Goal: Task Accomplishment & Management: Manage account settings

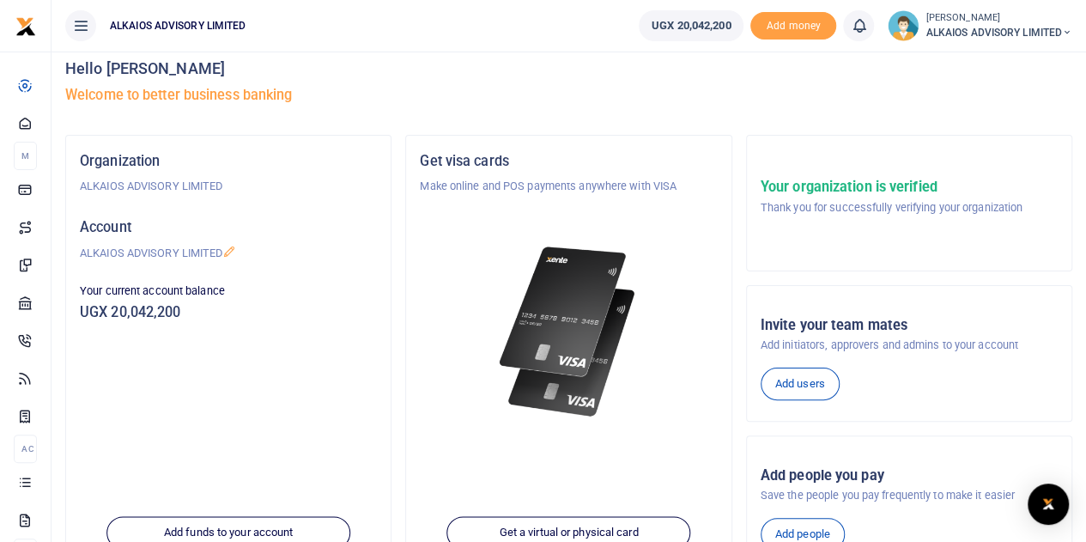
scroll to position [11, 0]
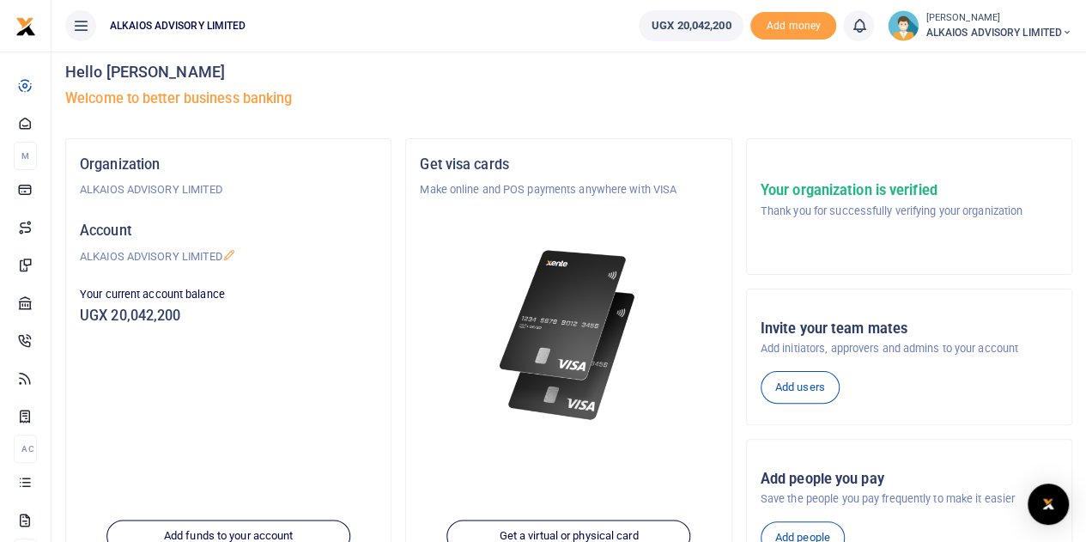
click at [1001, 32] on span "ALKAIOS ADVISORY LIMITED" at bounding box center [998, 32] width 147 height 15
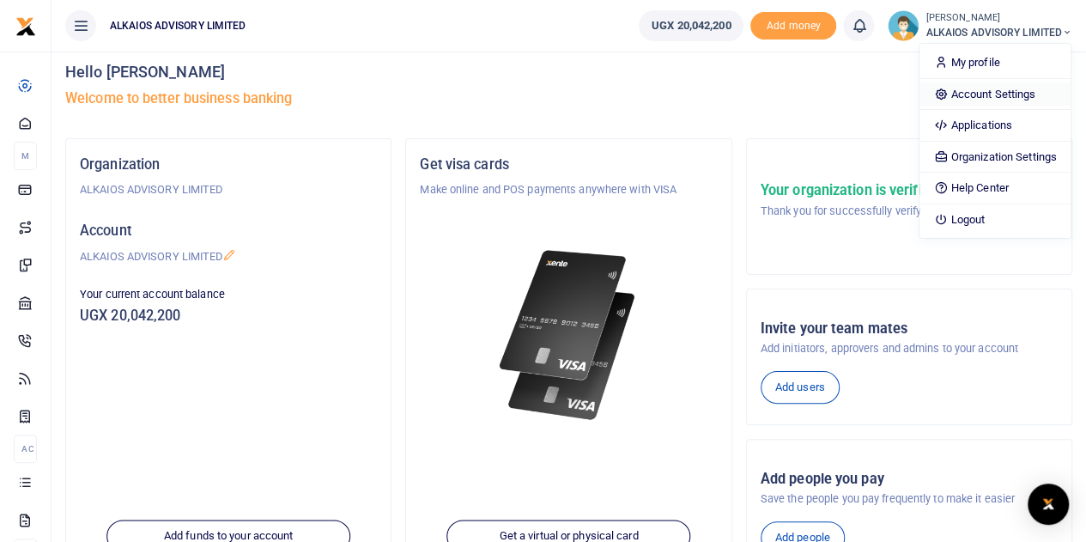
click at [985, 90] on link "Account Settings" at bounding box center [994, 94] width 150 height 24
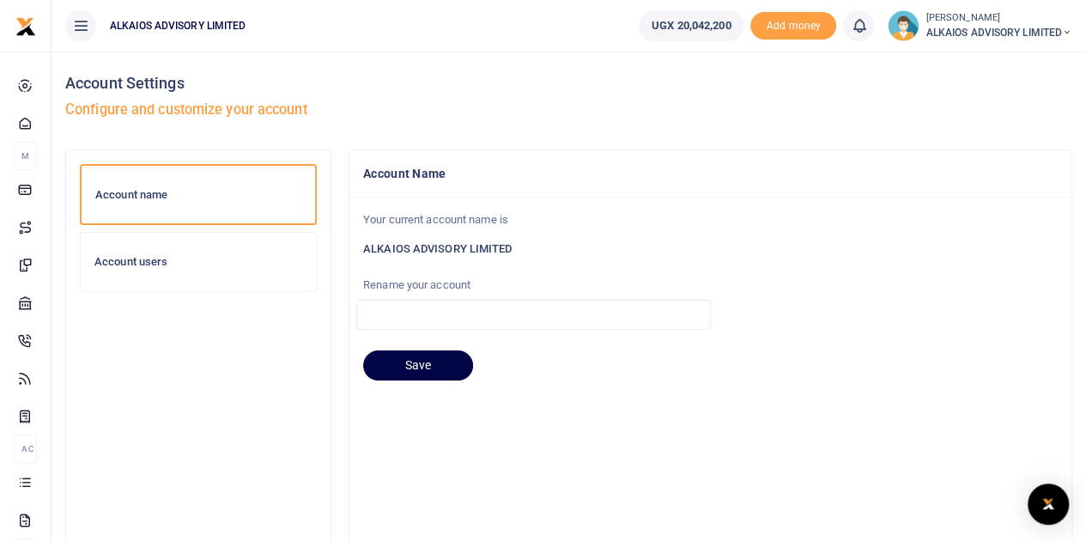
click at [164, 256] on h6 "Account users" at bounding box center [198, 262] width 208 height 14
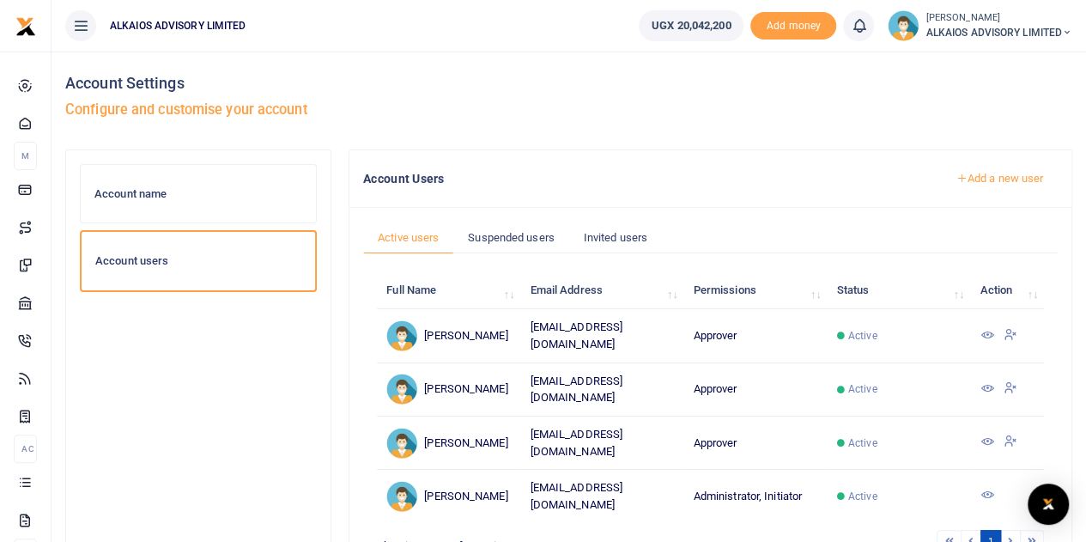
click at [982, 492] on icon at bounding box center [986, 494] width 14 height 14
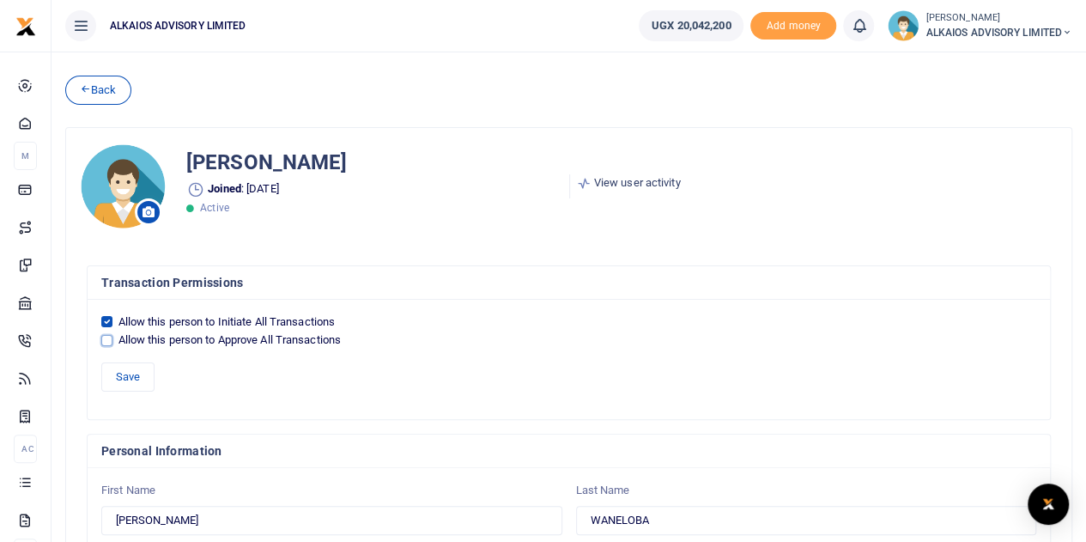
click at [106, 337] on input "Allow this person to Approve All Transactions" at bounding box center [106, 340] width 11 height 11
checkbox input "true"
click at [129, 375] on button "Save" at bounding box center [127, 376] width 53 height 29
click at [86, 93] on icon at bounding box center [85, 88] width 11 height 12
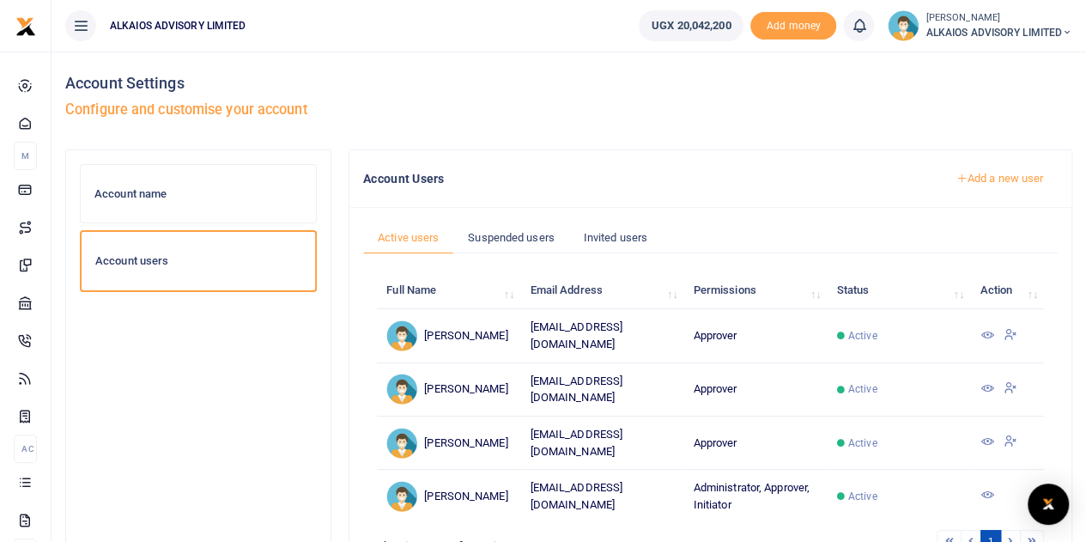
click at [982, 434] on icon at bounding box center [986, 441] width 14 height 14
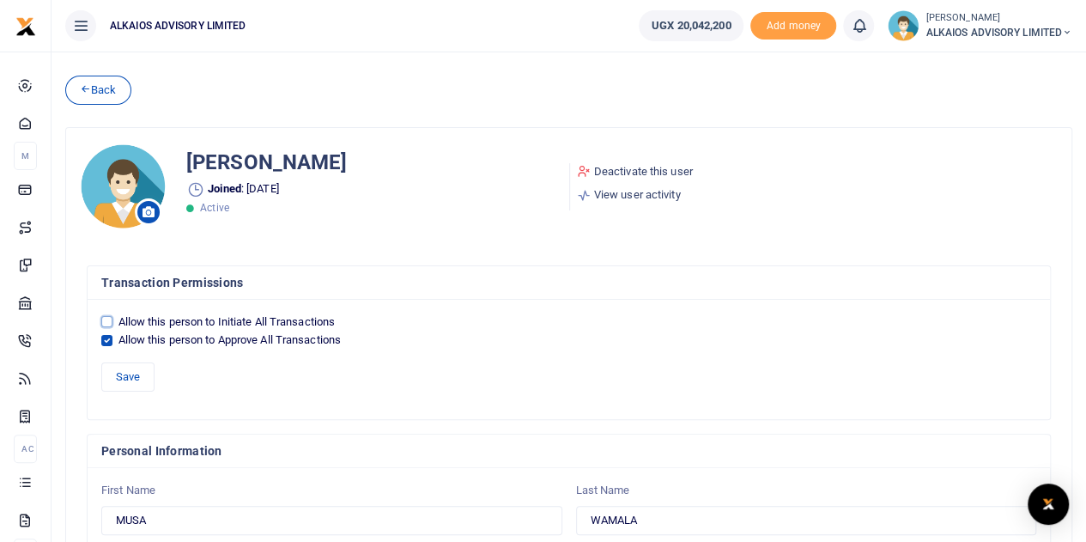
click at [108, 320] on input "Allow this person to Initiate All Transactions" at bounding box center [106, 321] width 11 height 11
checkbox input "true"
click at [107, 335] on input "Allow this person to Approve All Transactions" at bounding box center [106, 340] width 11 height 11
checkbox input "false"
click at [135, 377] on button "Save" at bounding box center [127, 376] width 53 height 29
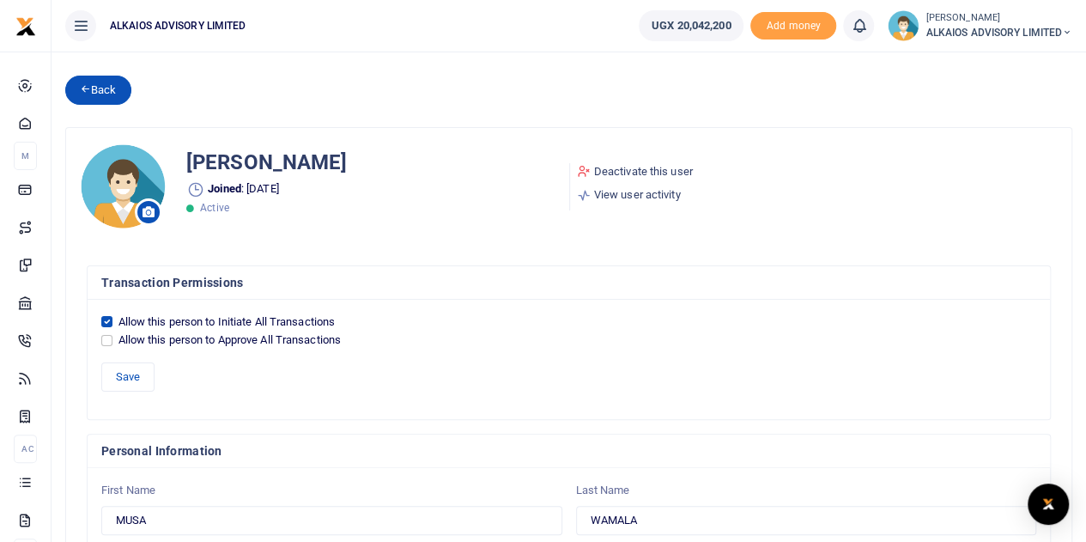
click at [83, 85] on icon at bounding box center [85, 88] width 11 height 12
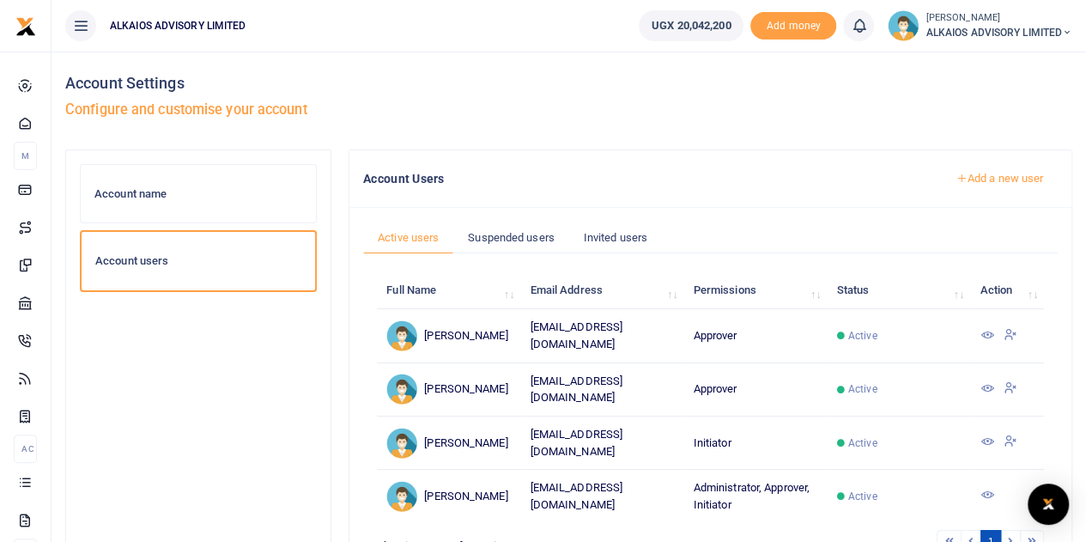
click at [986, 381] on icon at bounding box center [986, 388] width 14 height 14
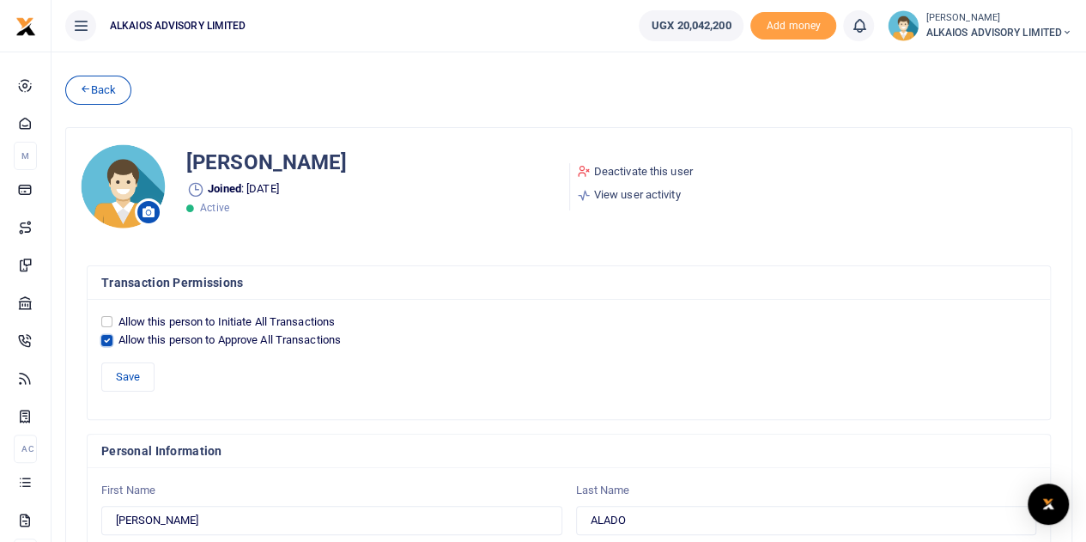
click at [108, 337] on input "Allow this person to Approve All Transactions" at bounding box center [106, 340] width 11 height 11
checkbox input "false"
click at [109, 317] on input "Allow this person to Initiate All Transactions" at bounding box center [106, 321] width 11 height 11
checkbox input "true"
click at [121, 370] on button "Save" at bounding box center [127, 376] width 53 height 29
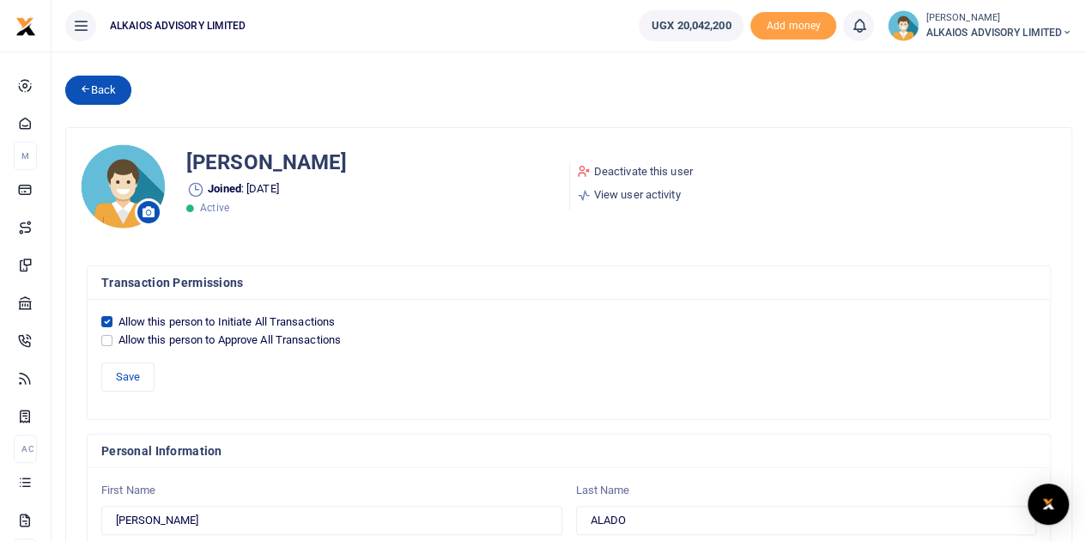
click at [94, 85] on link "Back" at bounding box center [98, 90] width 66 height 29
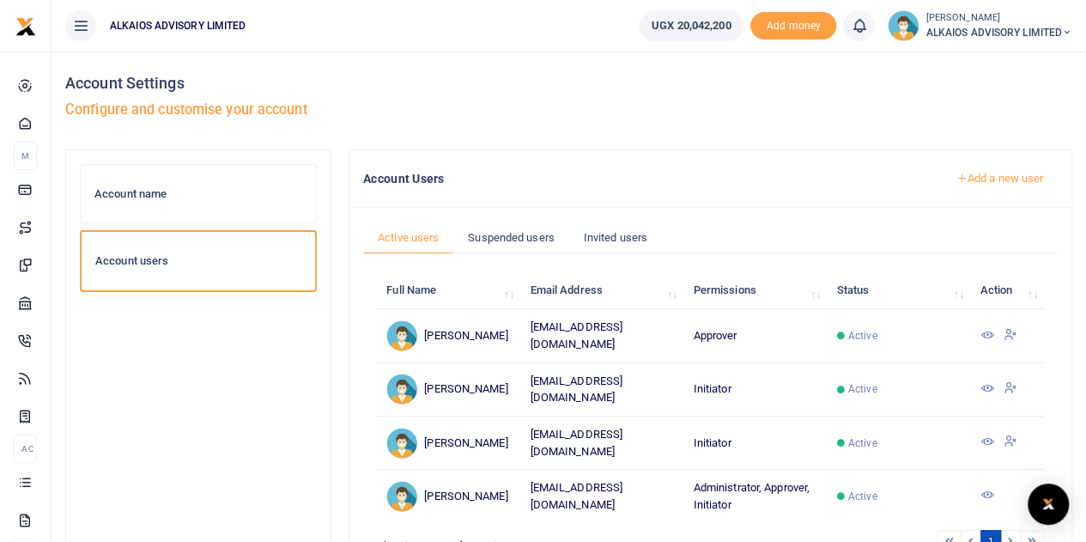
click at [989, 332] on icon at bounding box center [986, 335] width 14 height 14
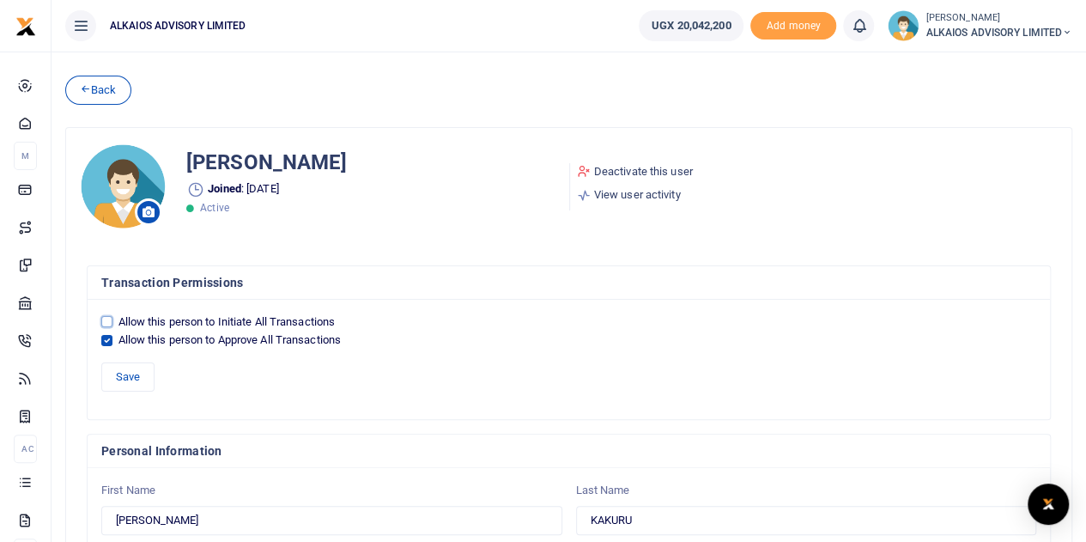
click at [108, 323] on input "Allow this person to Initiate All Transactions" at bounding box center [106, 321] width 11 height 11
checkbox input "true"
click at [107, 341] on input "Allow this person to Approve All Transactions" at bounding box center [106, 340] width 11 height 11
checkbox input "false"
click at [126, 369] on button "Save" at bounding box center [127, 376] width 53 height 29
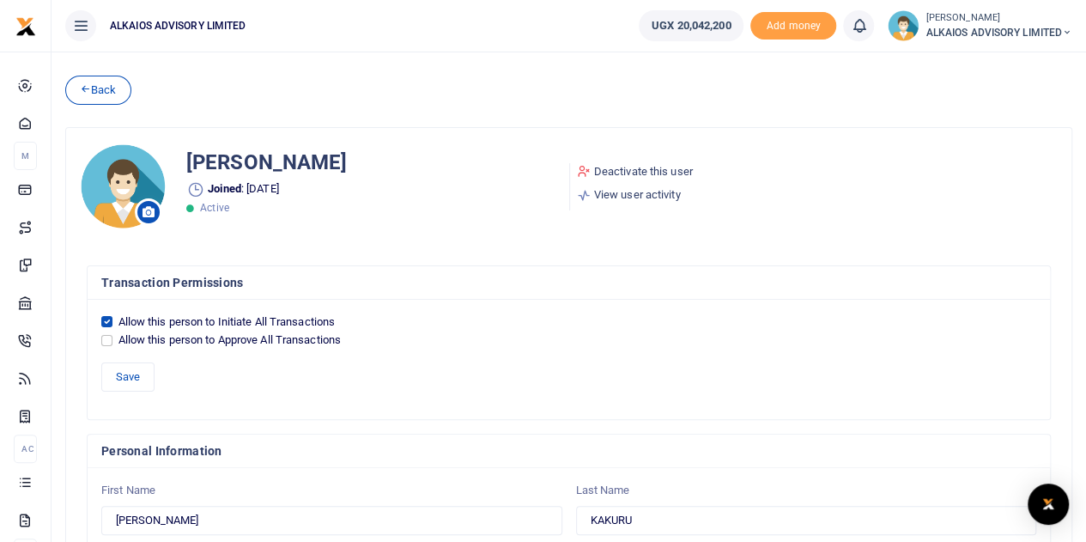
click at [1010, 27] on span "ALKAIOS ADVISORY LIMITED" at bounding box center [998, 32] width 147 height 15
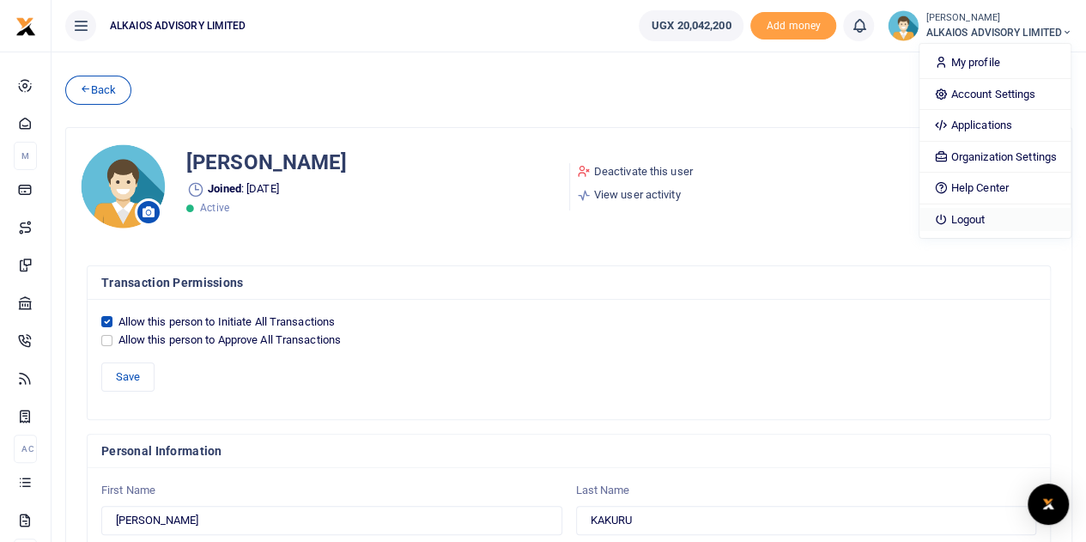
click at [990, 219] on link "Logout" at bounding box center [994, 220] width 150 height 24
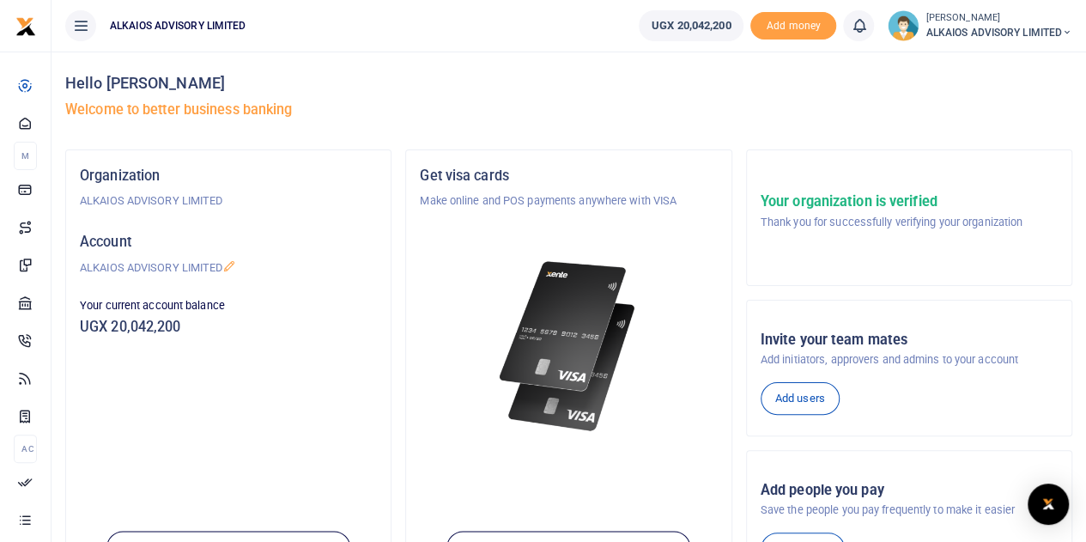
click at [996, 30] on span "ALKAIOS ADVISORY LIMITED" at bounding box center [998, 32] width 147 height 15
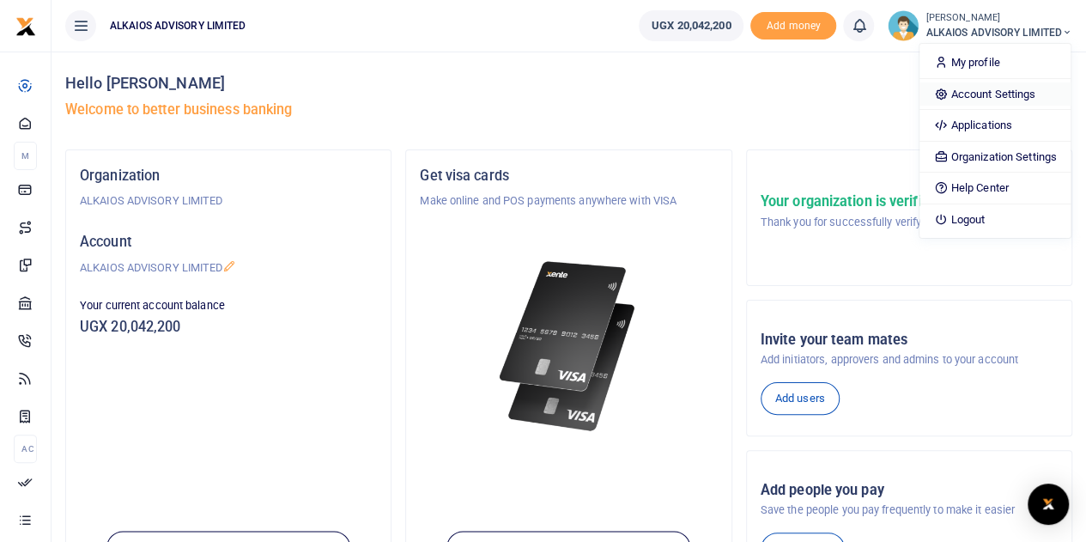
click at [978, 93] on link "Account Settings" at bounding box center [994, 94] width 150 height 24
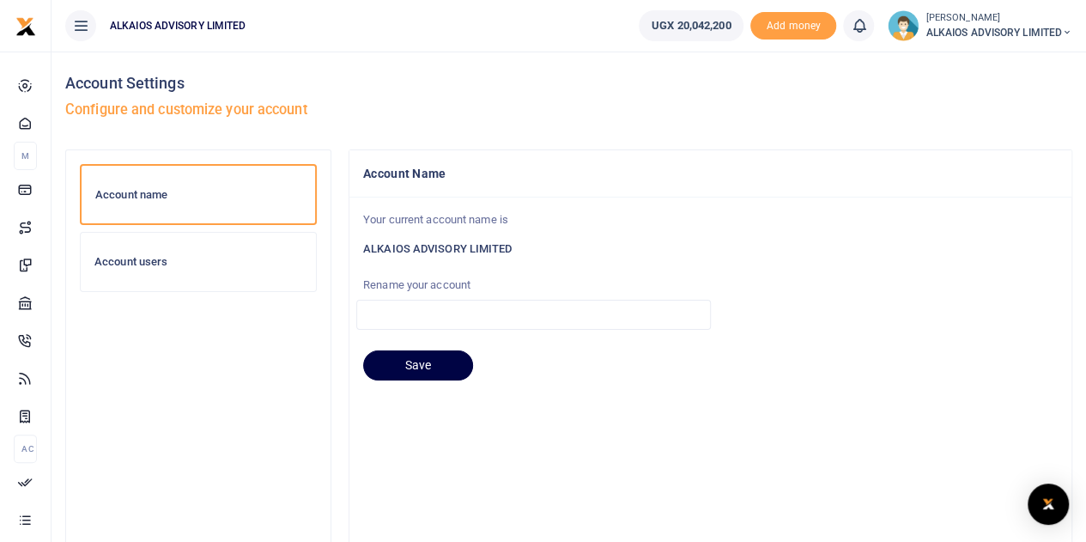
click at [160, 263] on h6 "Account users" at bounding box center [198, 262] width 208 height 14
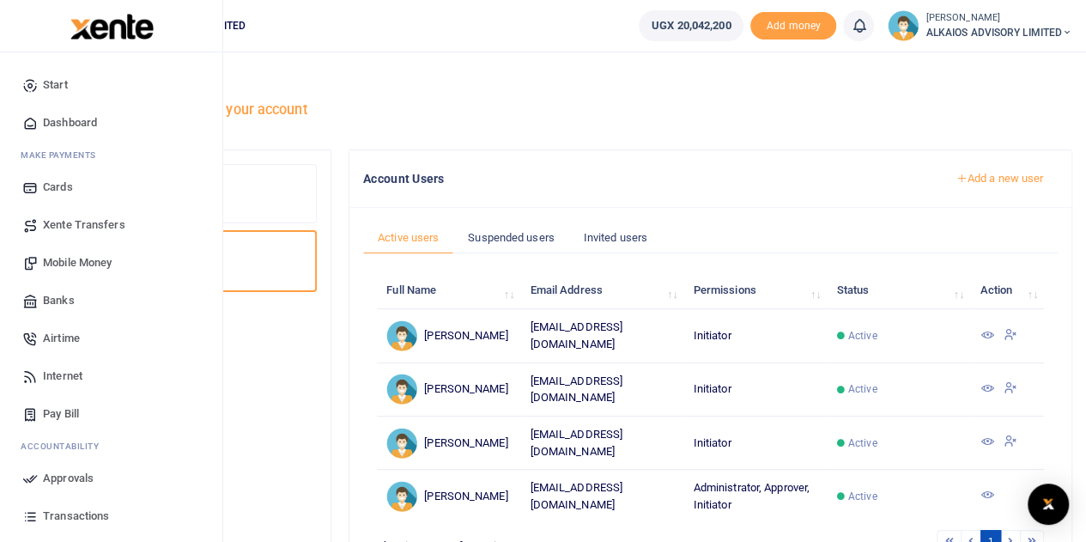
click at [74, 258] on span "Mobile Money" at bounding box center [77, 262] width 69 height 17
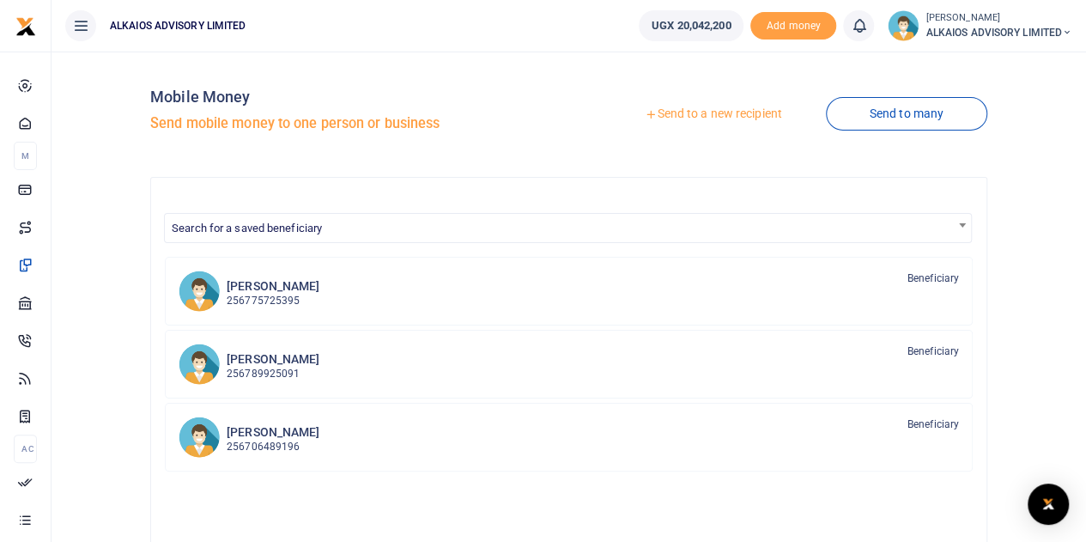
click at [708, 111] on link "Send to a new recipient" at bounding box center [713, 114] width 224 height 31
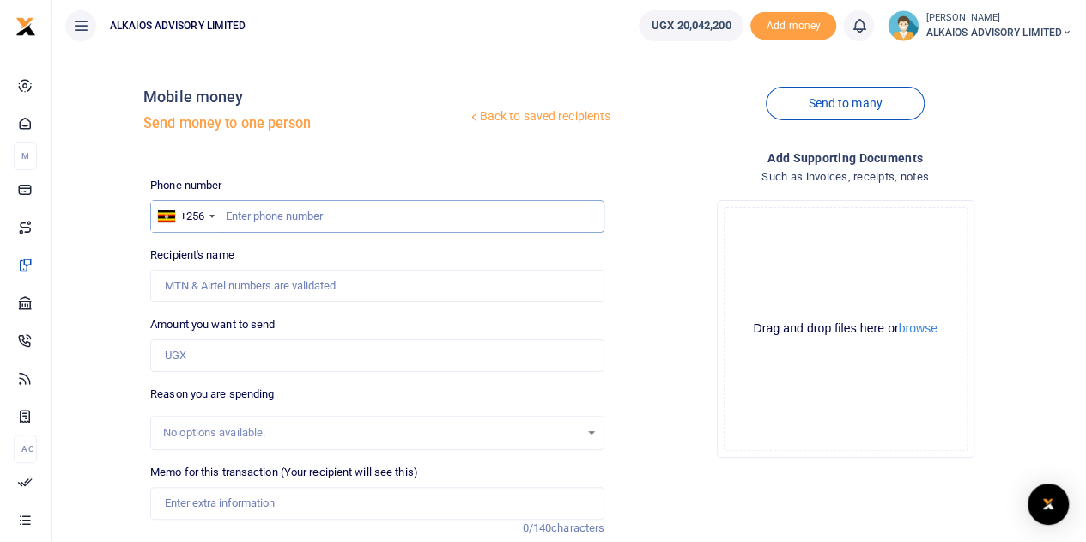
click at [357, 227] on input "text" at bounding box center [377, 216] width 454 height 33
type input "0782022713"
type input "Waneloba [PERSON_NAME]"
click at [230, 212] on input "0782022713" at bounding box center [377, 216] width 454 height 33
type input "782022713"
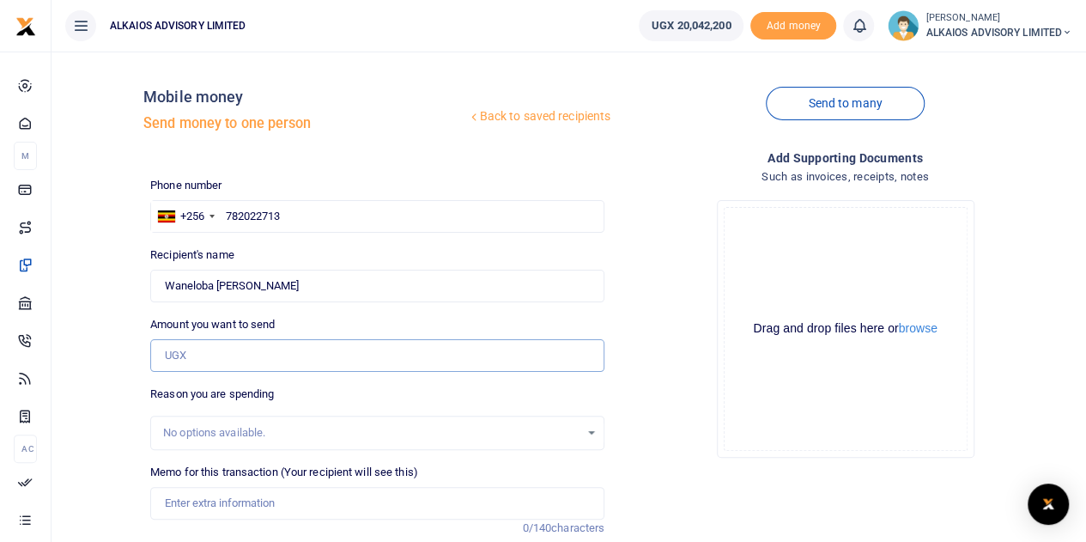
click at [230, 349] on input "Amount you want to send" at bounding box center [377, 355] width 454 height 33
type input "200,000"
click at [259, 500] on input "Memo for this transaction (Your recipient will see this)" at bounding box center [377, 503] width 454 height 33
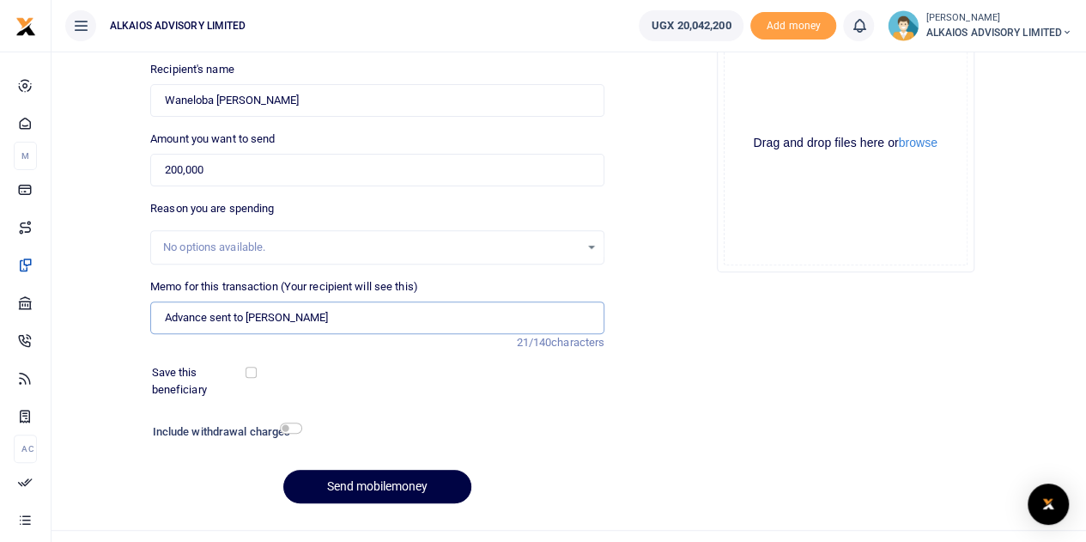
scroll to position [216, 0]
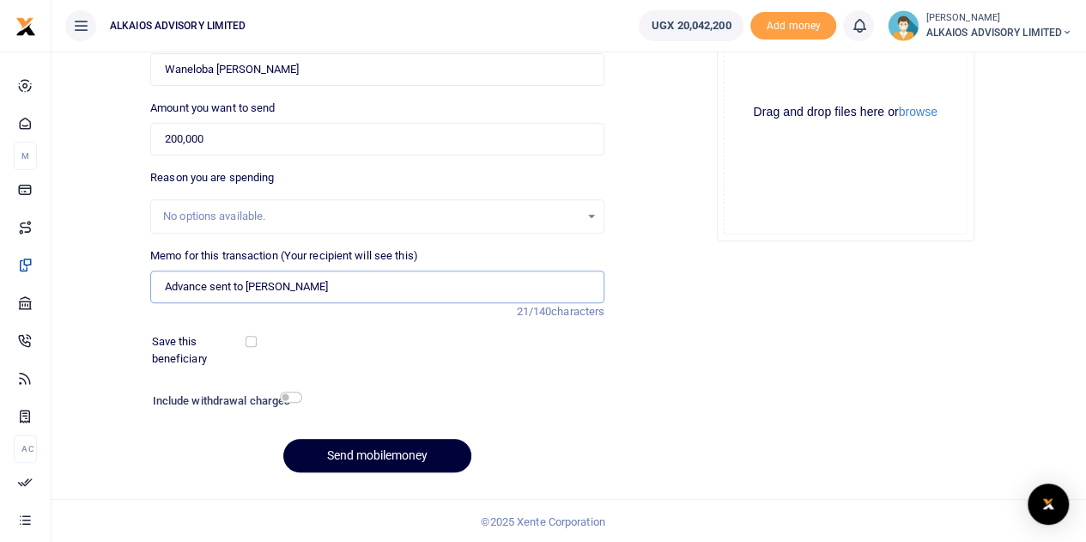
type input "Advance sent to [PERSON_NAME]"
click at [350, 452] on button "Send mobilemoney" at bounding box center [377, 455] width 188 height 33
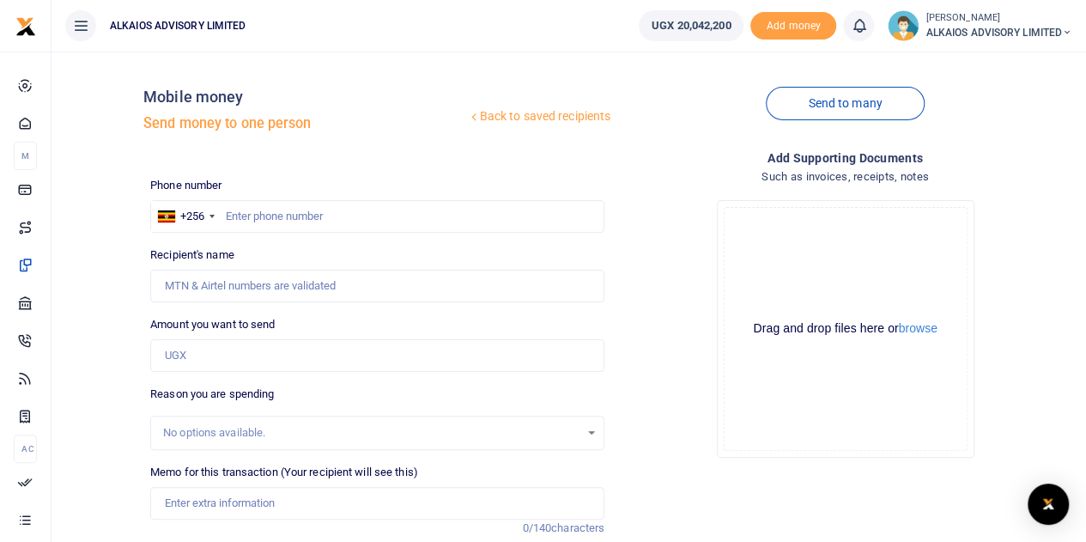
click at [858, 23] on icon at bounding box center [858, 25] width 17 height 19
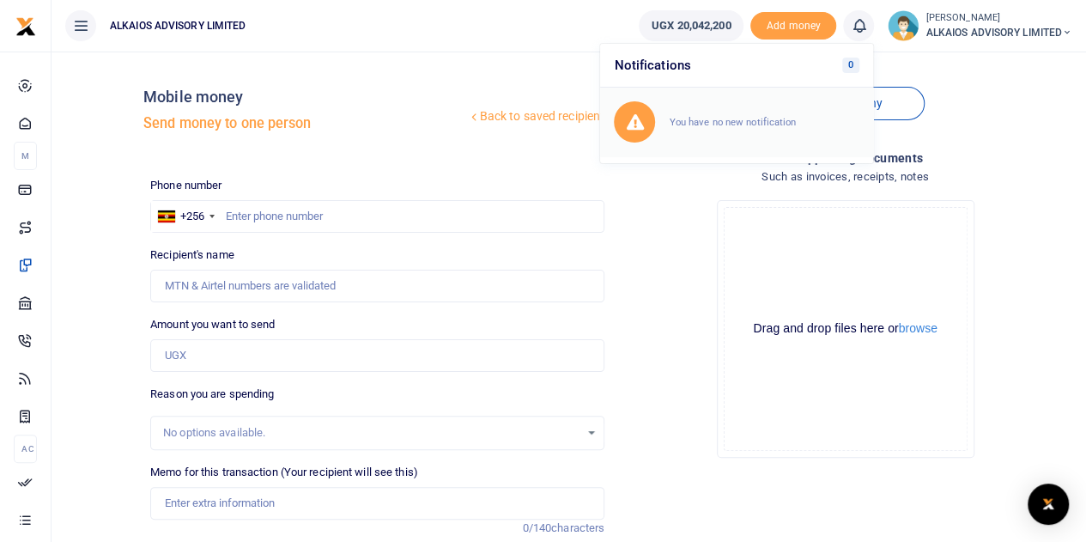
click at [708, 130] on div "You have no new notification" at bounding box center [736, 121] width 245 height 41
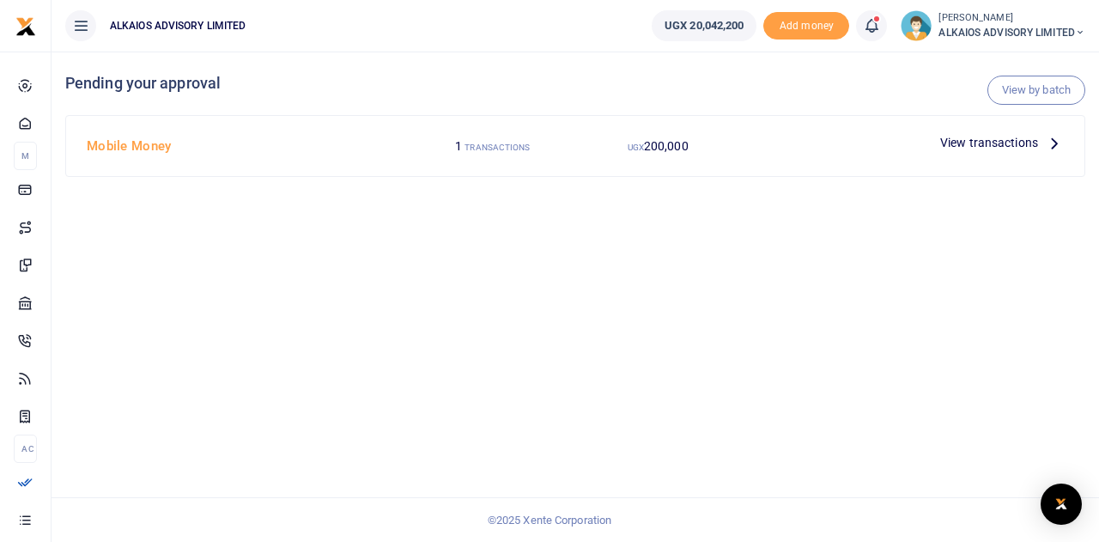
click at [1038, 140] on p "View transactions" at bounding box center [1002, 142] width 124 height 19
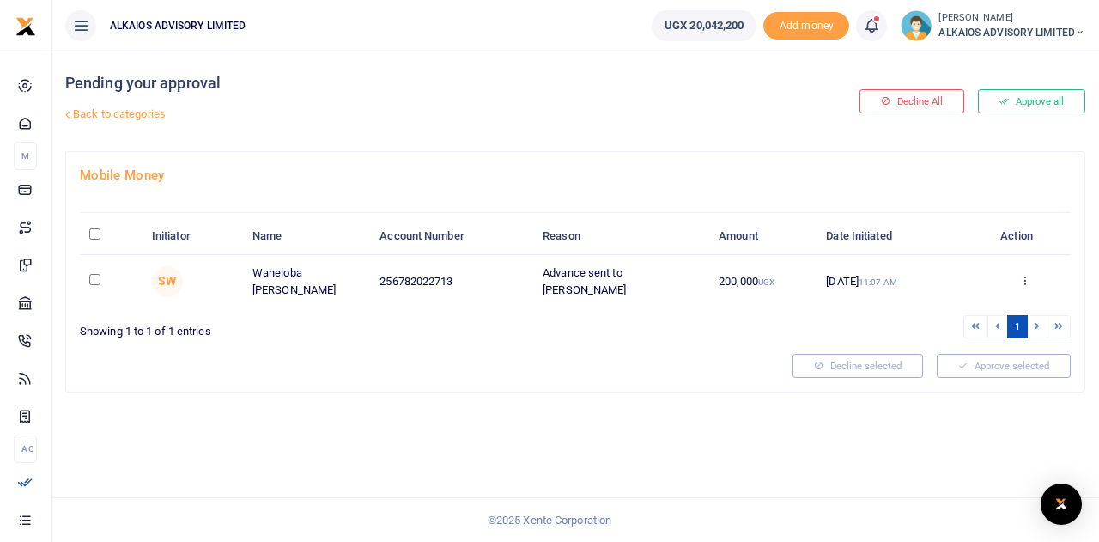
click at [94, 276] on input "checkbox" at bounding box center [94, 279] width 11 height 11
checkbox input "true"
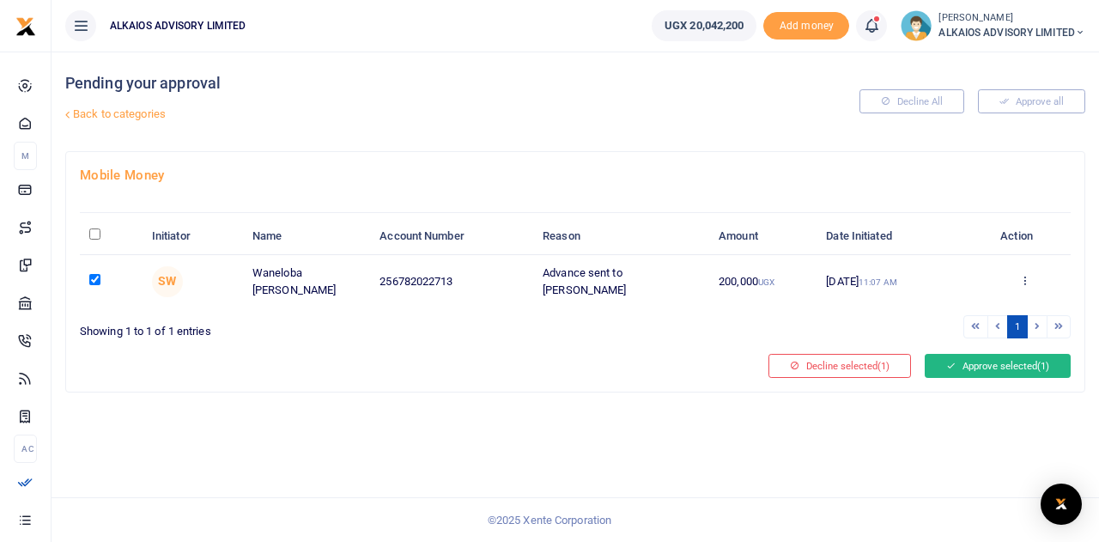
click at [1011, 358] on button "Approve selected (1)" at bounding box center [997, 366] width 146 height 24
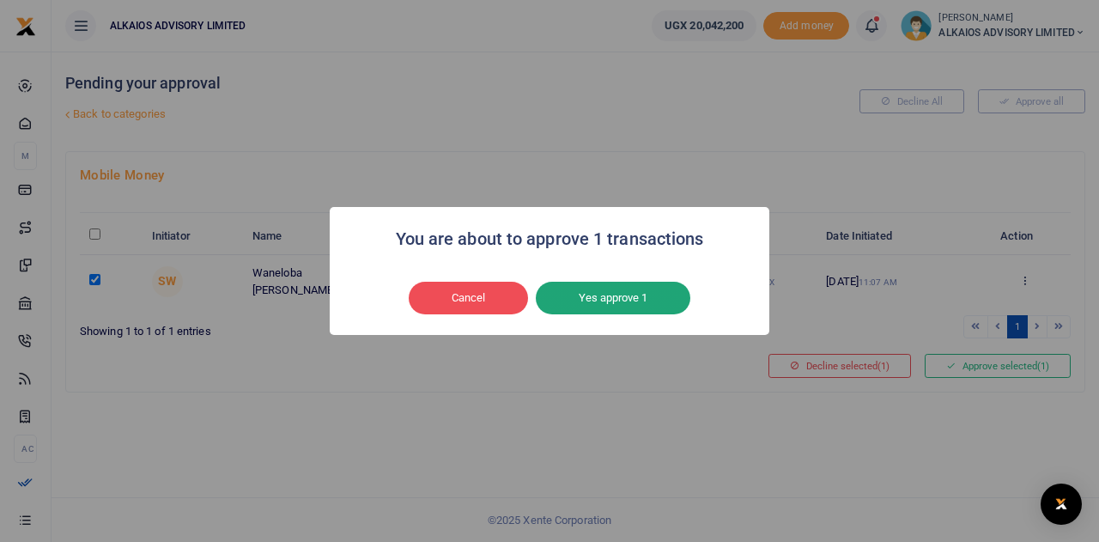
click at [663, 294] on button "Yes approve 1" at bounding box center [613, 298] width 154 height 33
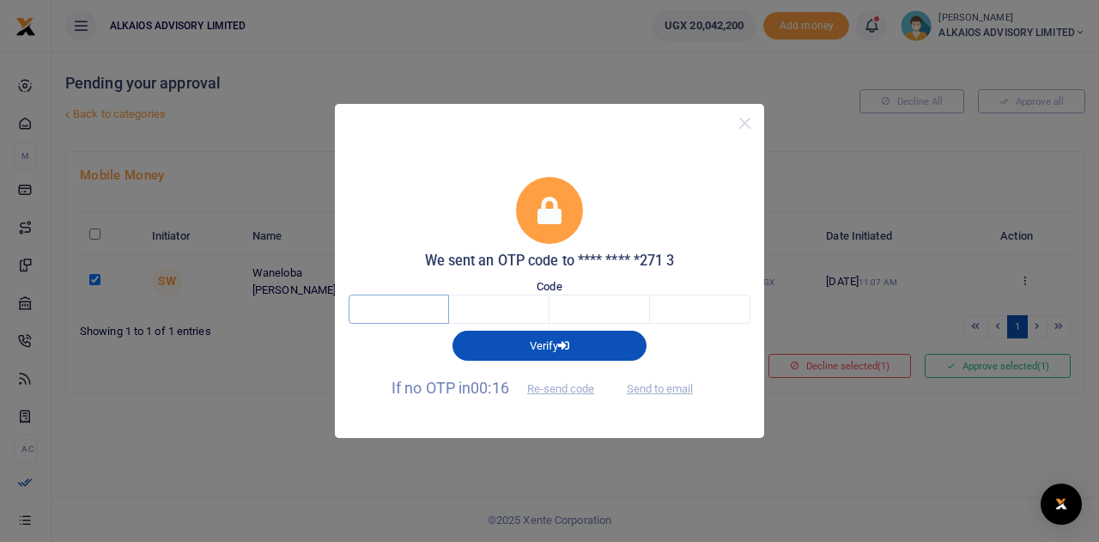
click at [410, 312] on input "text" at bounding box center [398, 308] width 100 height 29
type input "7"
type input "9"
type input "6"
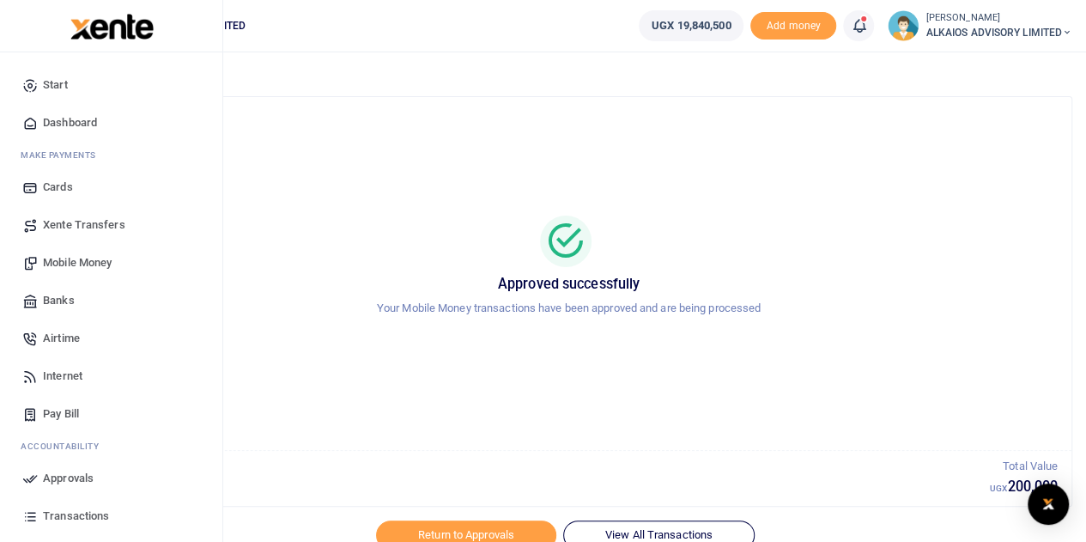
click at [67, 262] on span "Mobile Money" at bounding box center [77, 262] width 69 height 17
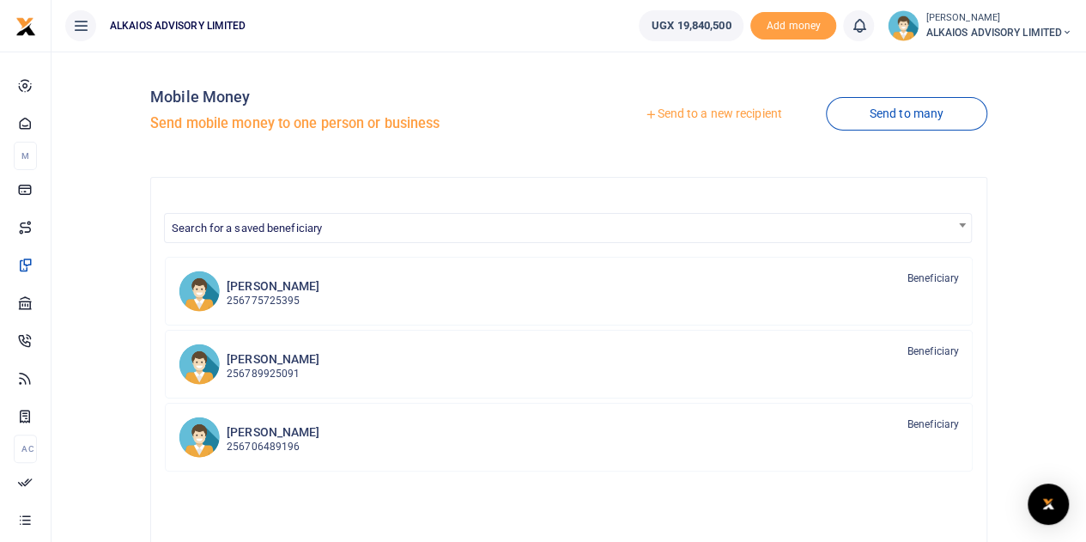
click at [693, 112] on link "Send to a new recipient" at bounding box center [713, 114] width 224 height 31
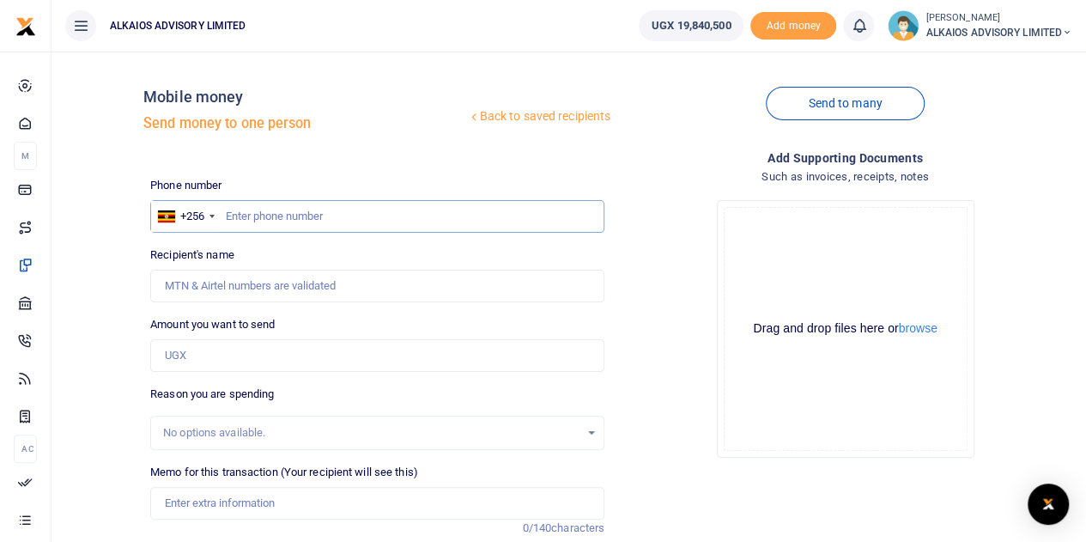
click at [335, 217] on input "text" at bounding box center [377, 216] width 454 height 33
type input "782022713"
type input "Waneloba [PERSON_NAME]"
type input "782022713"
click at [230, 346] on input "Amount you want to send" at bounding box center [377, 355] width 454 height 33
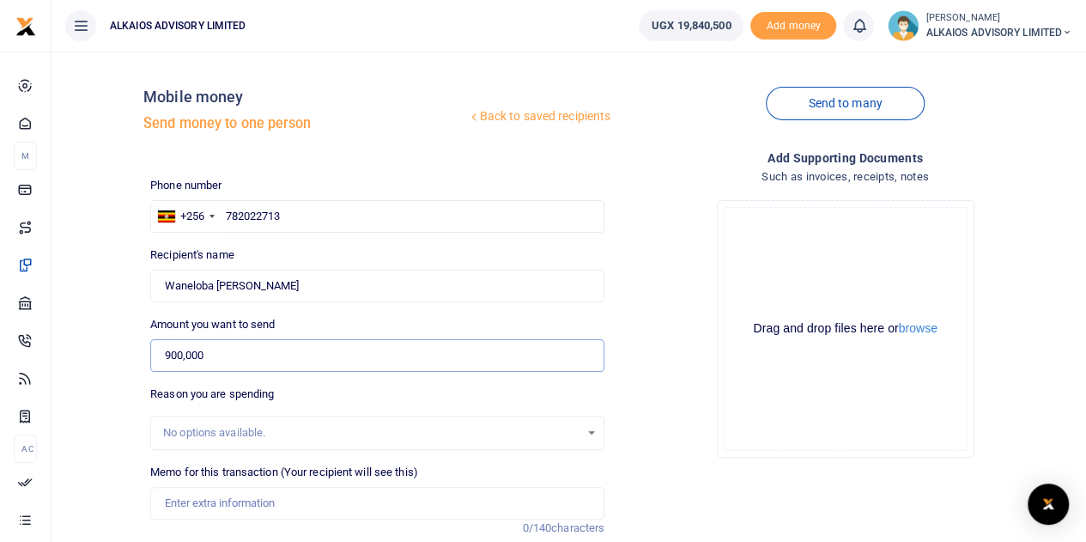
type input "900,000"
click at [221, 495] on input "Memo for this transaction (Your recipient will see this)" at bounding box center [377, 503] width 454 height 33
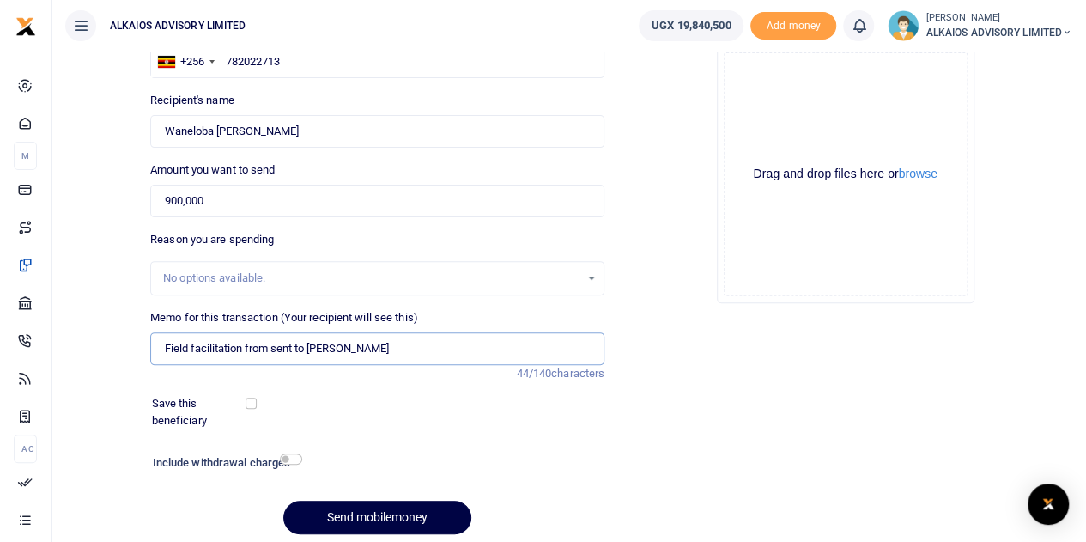
scroll to position [187, 0]
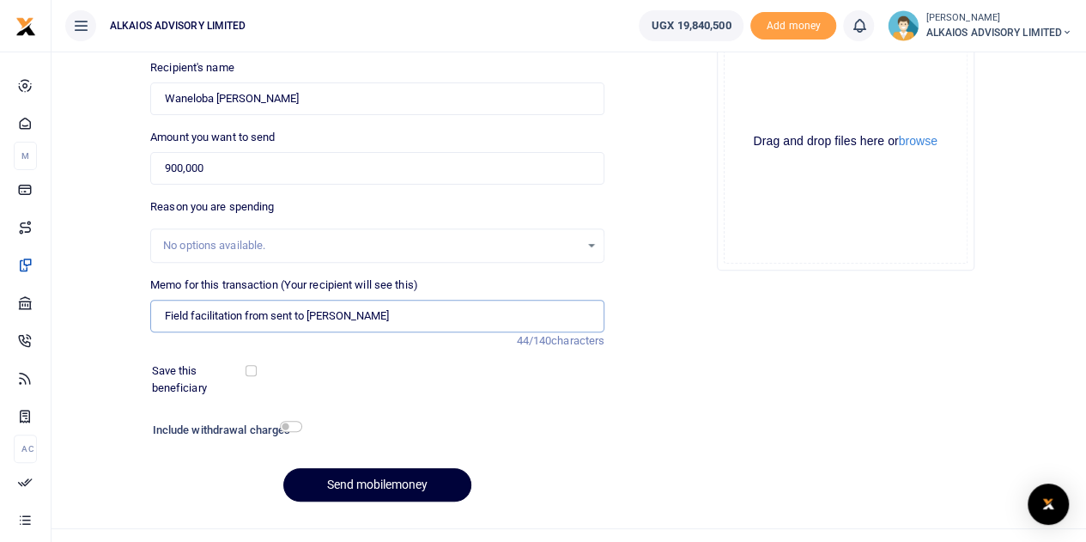
type input "Field facilitation from sent to Peter Kakuru"
click at [398, 489] on button "Send mobilemoney" at bounding box center [377, 484] width 188 height 33
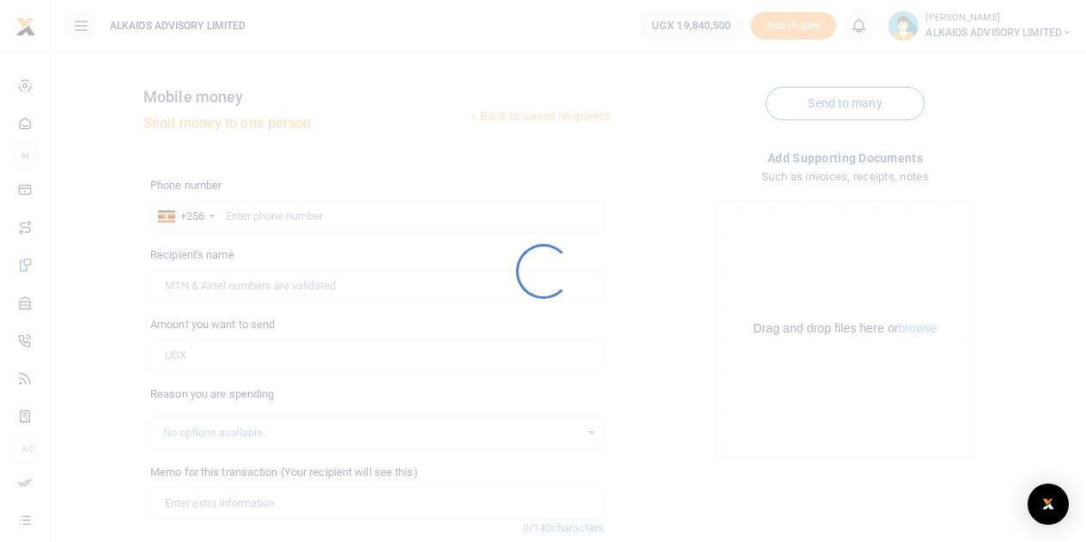
scroll to position [186, 0]
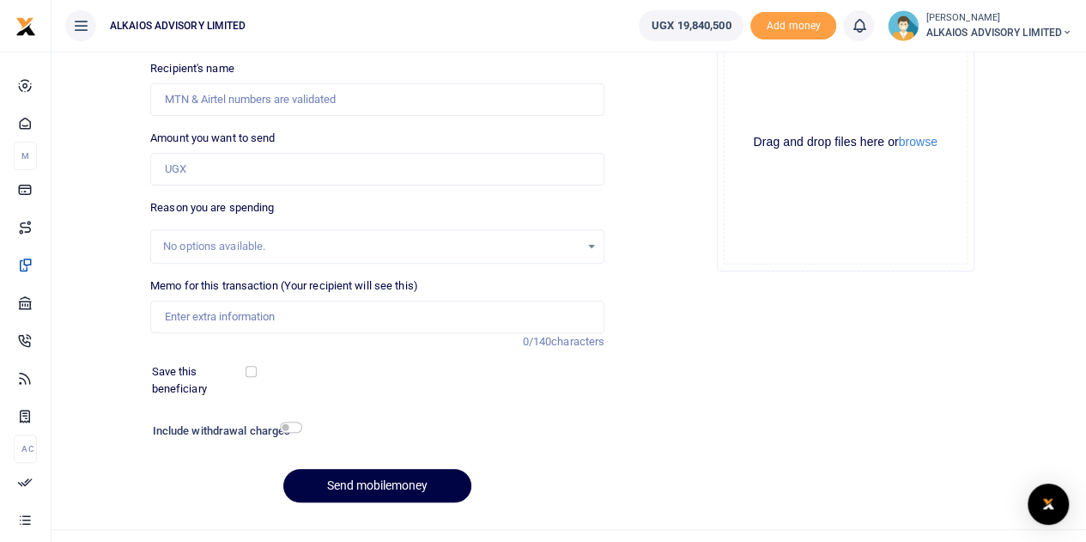
click at [850, 28] on icon at bounding box center [858, 25] width 17 height 19
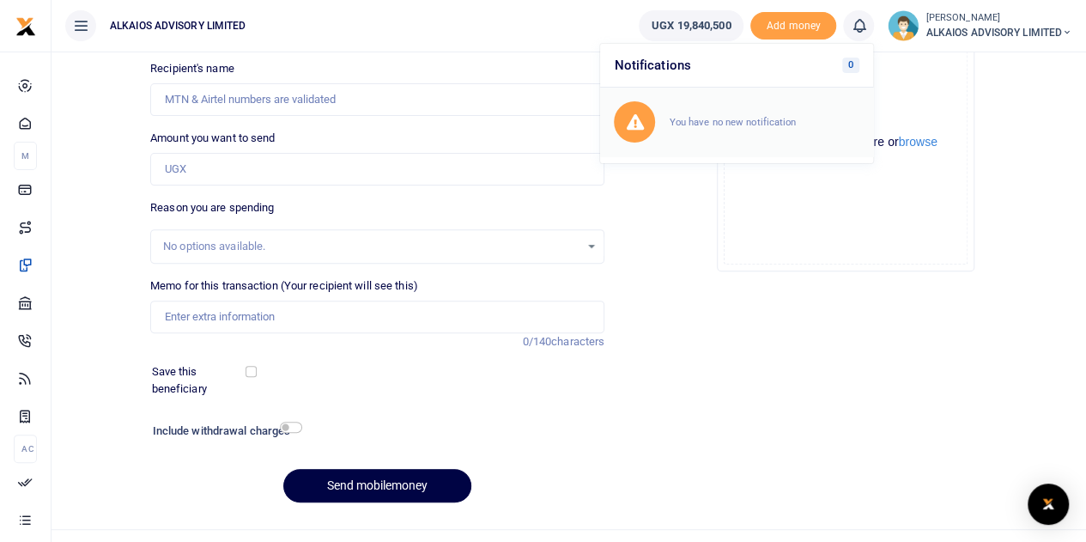
click at [720, 101] on div "You have no new notification" at bounding box center [736, 121] width 245 height 41
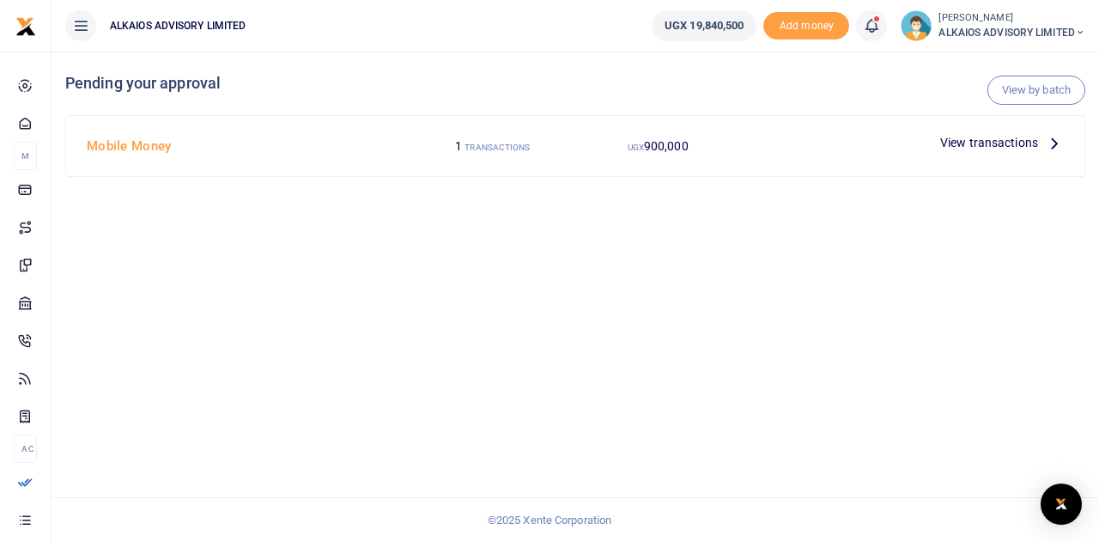
click at [996, 143] on span "View transactions" at bounding box center [989, 142] width 98 height 19
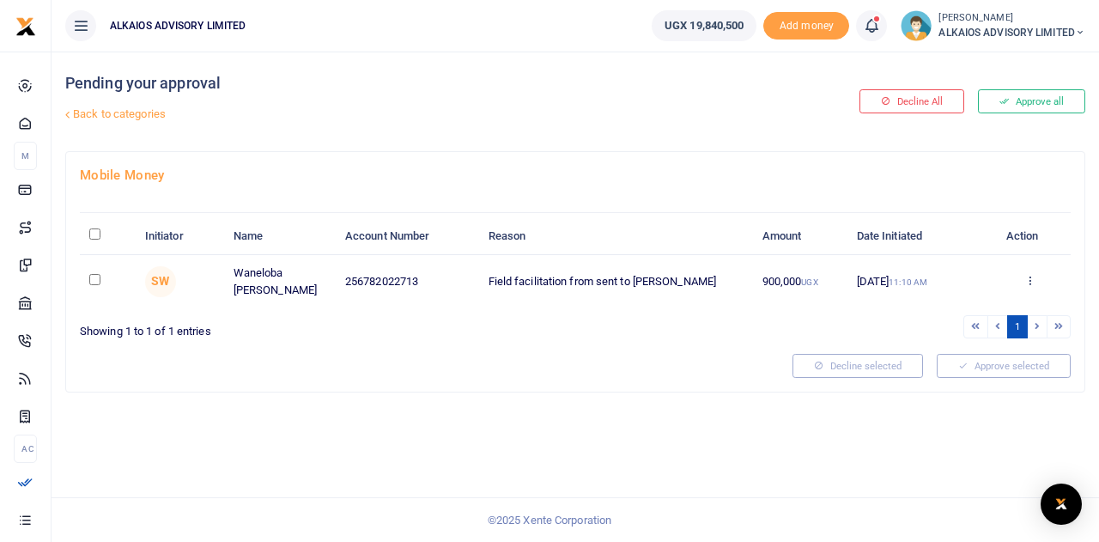
click at [97, 274] on input "checkbox" at bounding box center [94, 279] width 11 height 11
checkbox input "true"
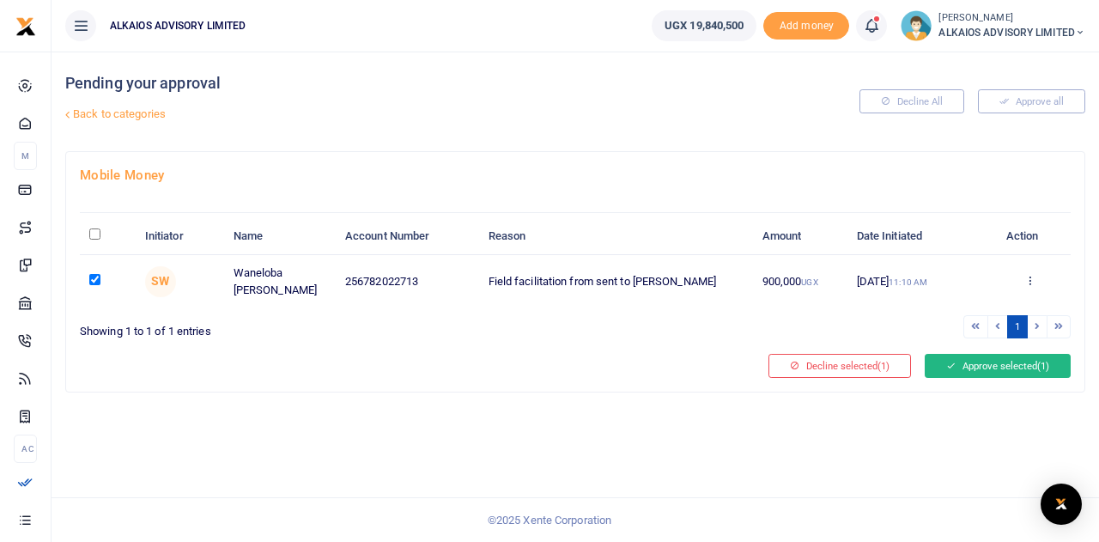
click at [1001, 361] on button "Approve selected (1)" at bounding box center [997, 366] width 146 height 24
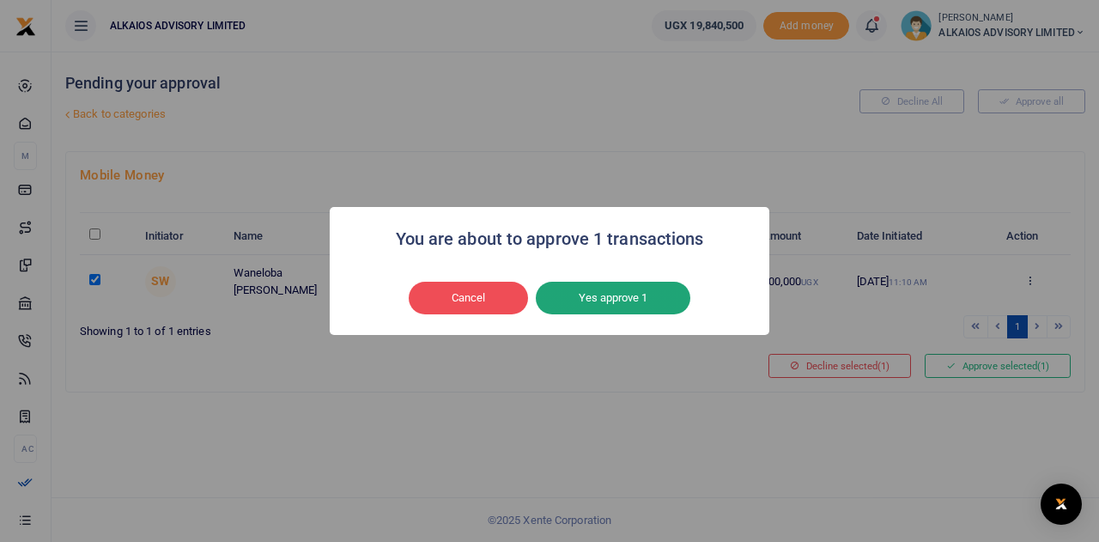
click at [655, 301] on button "Yes approve 1" at bounding box center [613, 298] width 154 height 33
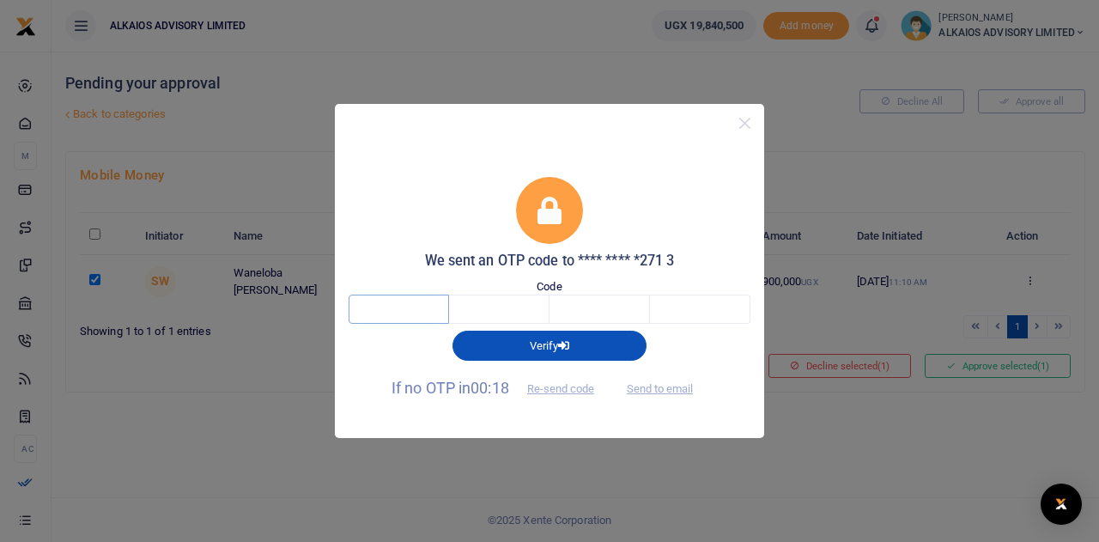
click at [407, 312] on input "text" at bounding box center [398, 308] width 100 height 29
type input "7"
type input "6"
type input "1"
type input "3"
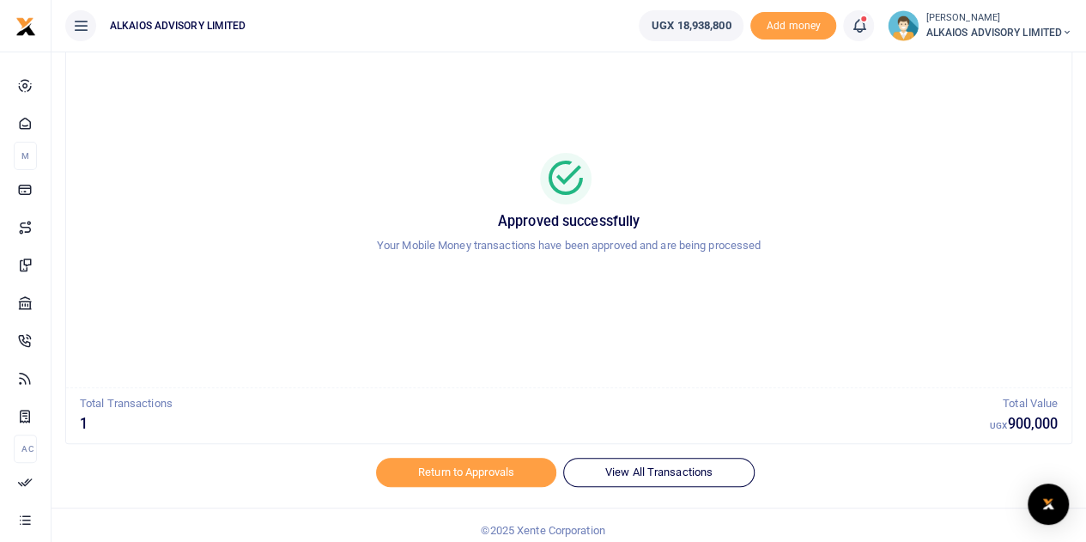
scroll to position [62, 0]
click at [1004, 33] on span "ALKAIOS ADVISORY LIMITED" at bounding box center [998, 32] width 147 height 15
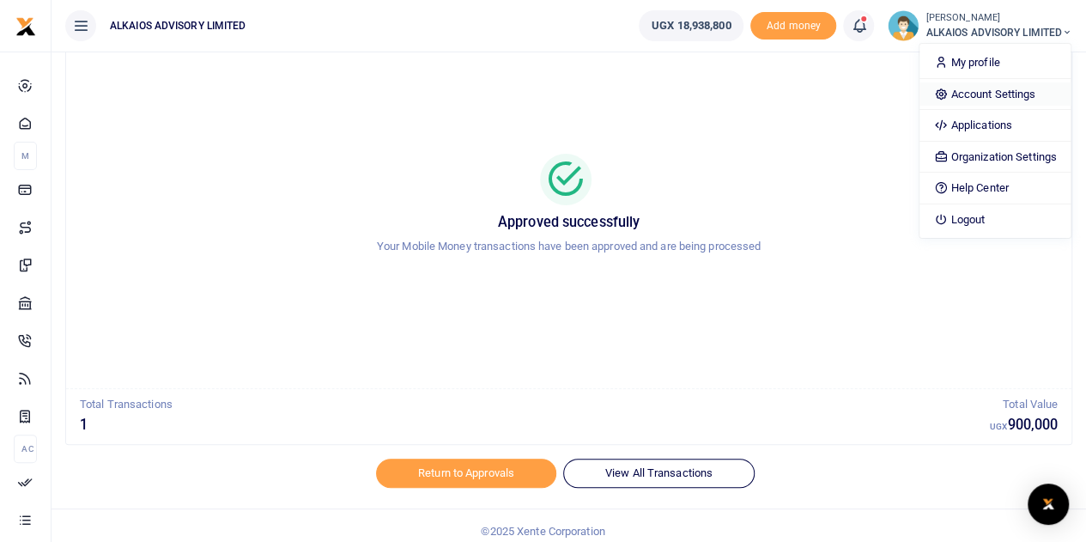
click at [985, 98] on link "Account Settings" at bounding box center [994, 94] width 150 height 24
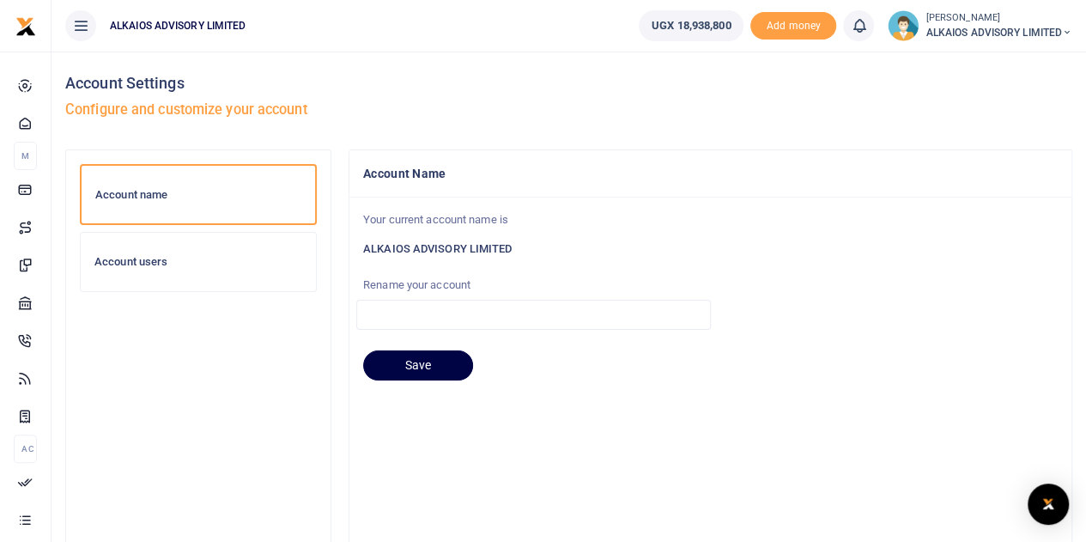
click at [176, 276] on div "Account users" at bounding box center [198, 262] width 235 height 58
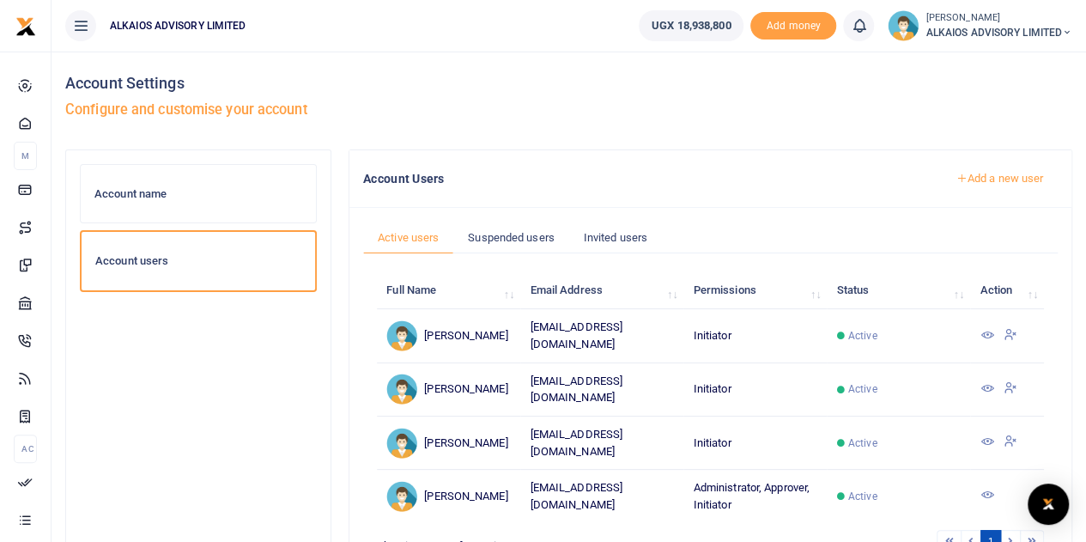
click at [982, 329] on icon at bounding box center [986, 335] width 14 height 14
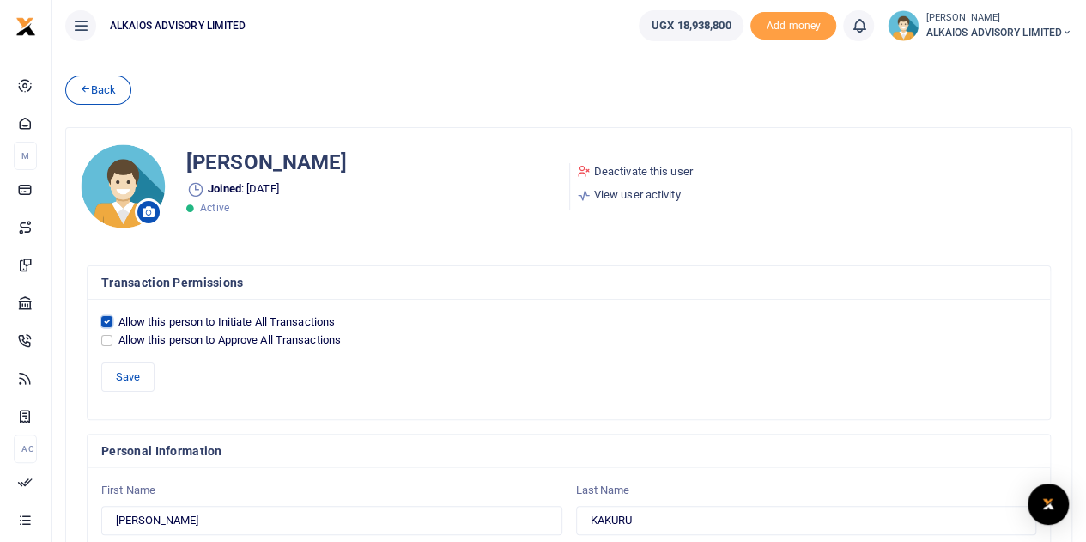
click at [106, 321] on input "Allow this person to Initiate All Transactions" at bounding box center [106, 321] width 11 height 11
checkbox input "false"
click at [106, 338] on input "Allow this person to Approve All Transactions" at bounding box center [106, 340] width 11 height 11
checkbox input "true"
click at [132, 377] on button "Save" at bounding box center [127, 376] width 53 height 29
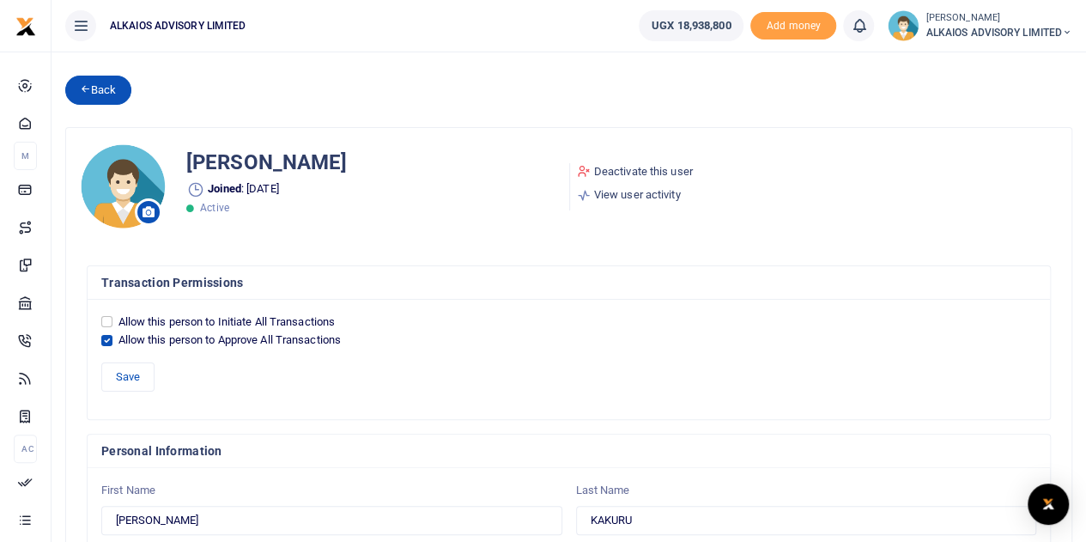
click at [86, 92] on icon at bounding box center [85, 88] width 11 height 12
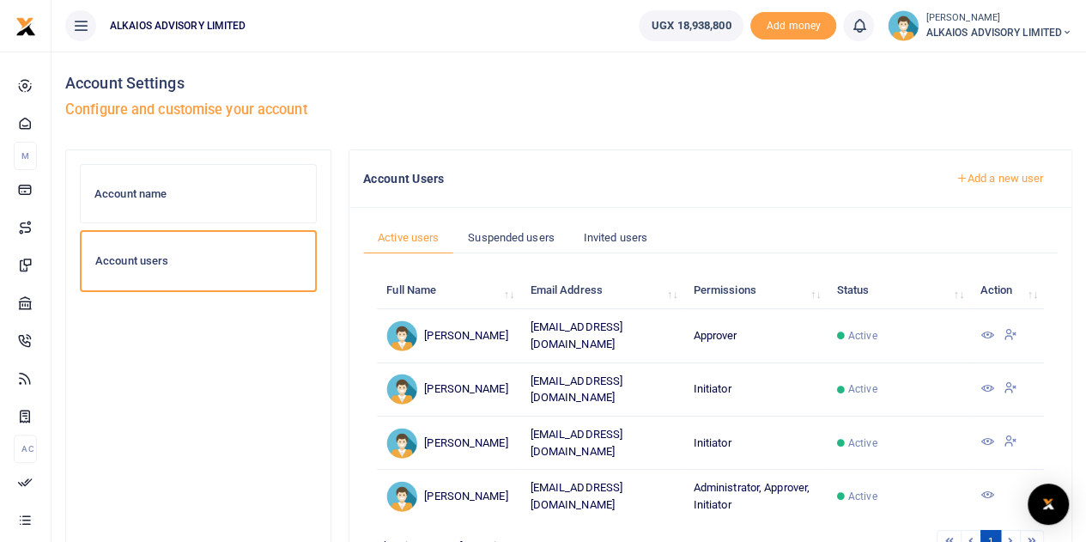
click at [983, 381] on icon at bounding box center [986, 388] width 14 height 14
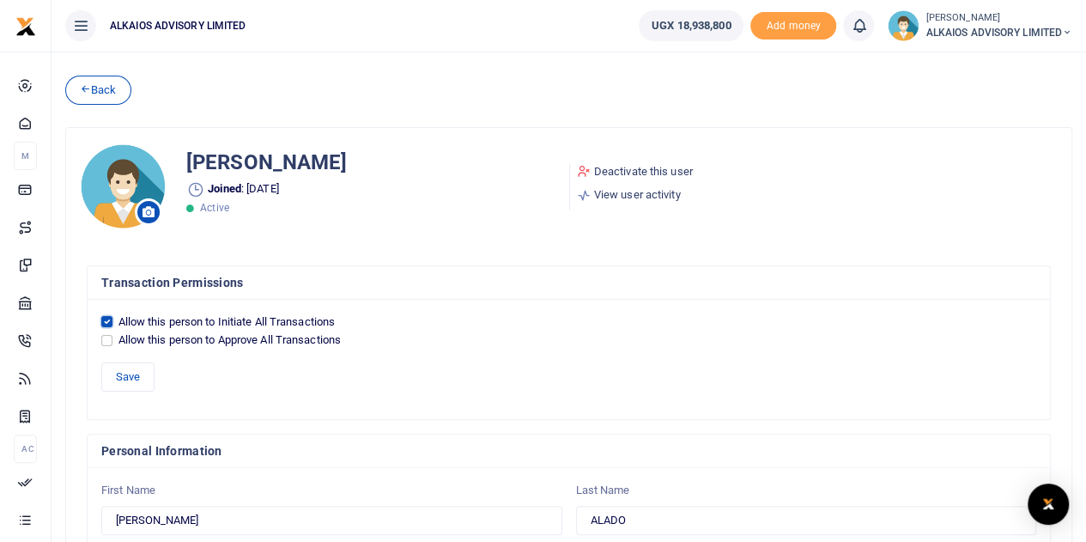
click at [106, 320] on input "Allow this person to Initiate All Transactions" at bounding box center [106, 321] width 11 height 11
checkbox input "false"
click at [106, 338] on input "Allow this person to Approve All Transactions" at bounding box center [106, 340] width 11 height 11
checkbox input "true"
click at [119, 369] on button "Save" at bounding box center [127, 376] width 53 height 29
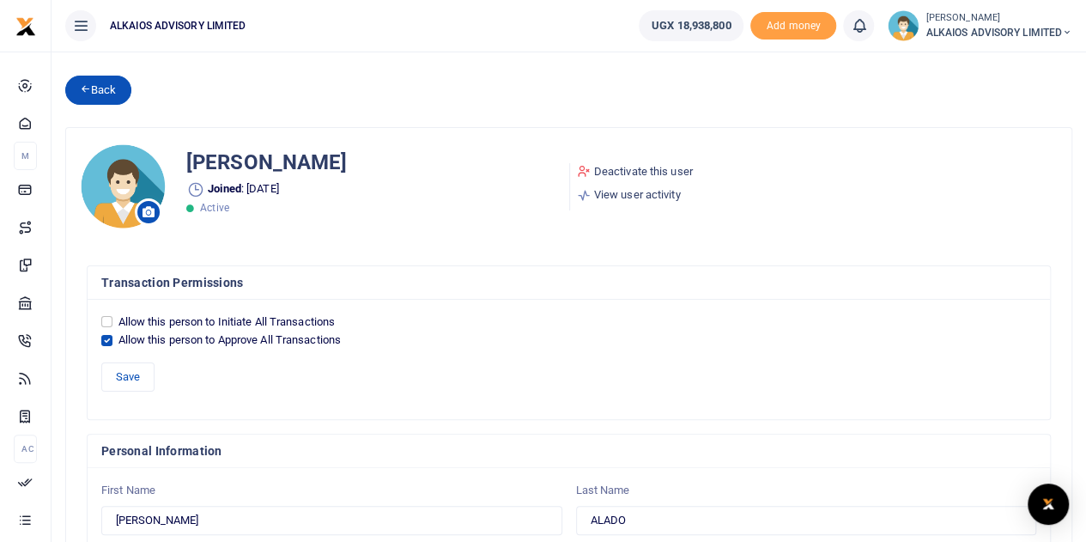
click at [92, 85] on link "Back" at bounding box center [98, 90] width 66 height 29
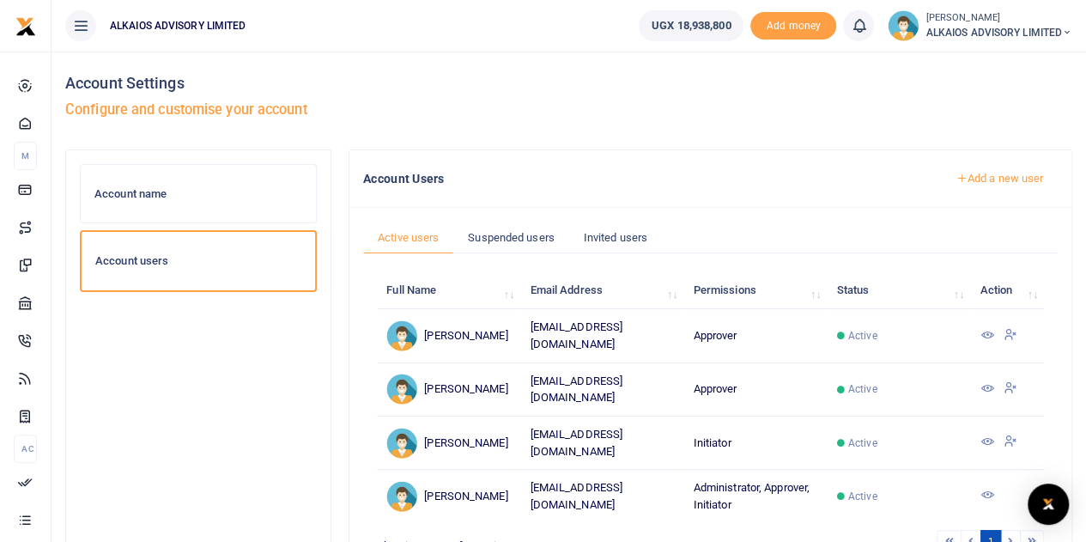
click at [984, 434] on icon at bounding box center [986, 441] width 14 height 14
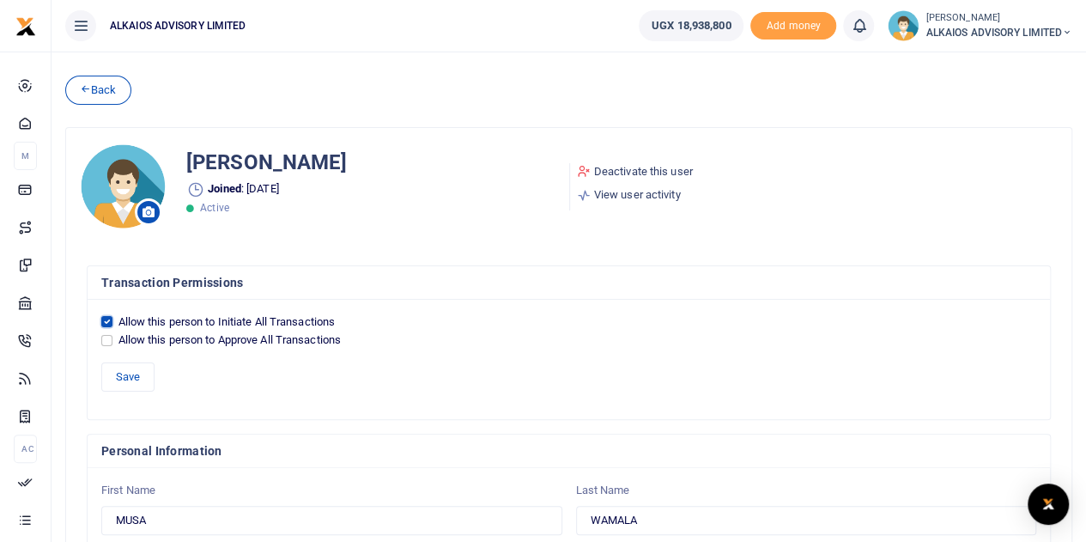
click at [109, 318] on input "Allow this person to Initiate All Transactions" at bounding box center [106, 321] width 11 height 11
checkbox input "false"
click at [105, 339] on input "Allow this person to Approve All Transactions" at bounding box center [106, 340] width 11 height 11
checkbox input "true"
click at [120, 377] on button "Save" at bounding box center [127, 376] width 53 height 29
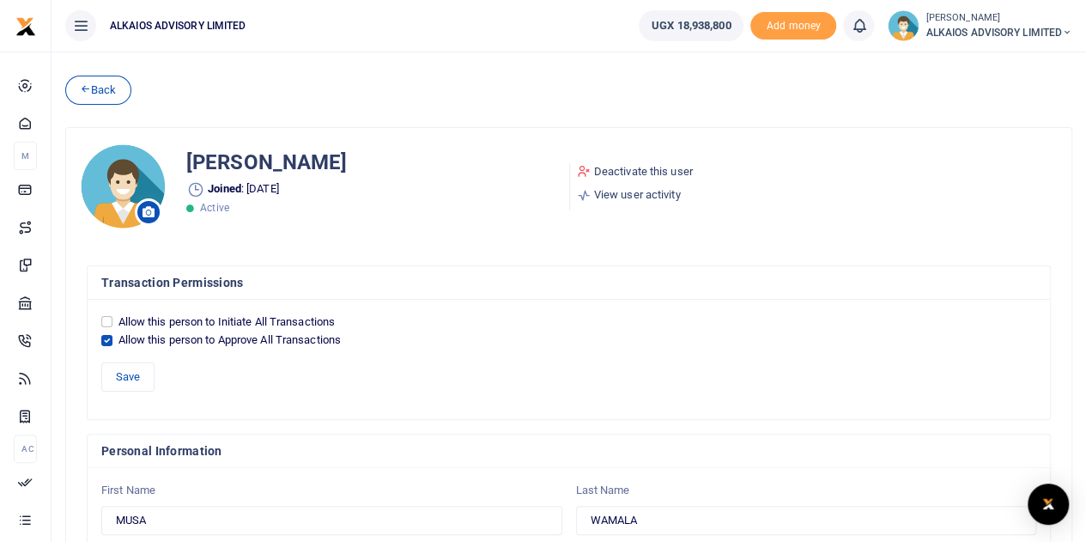
click at [945, 21] on small "[PERSON_NAME]" at bounding box center [998, 18] width 147 height 15
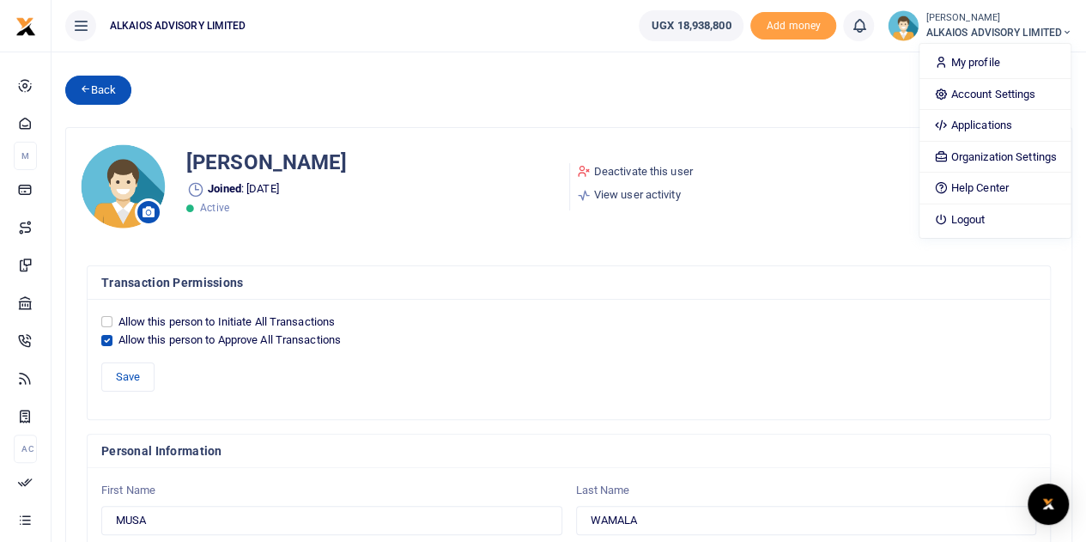
click at [115, 89] on link "Back" at bounding box center [98, 90] width 66 height 29
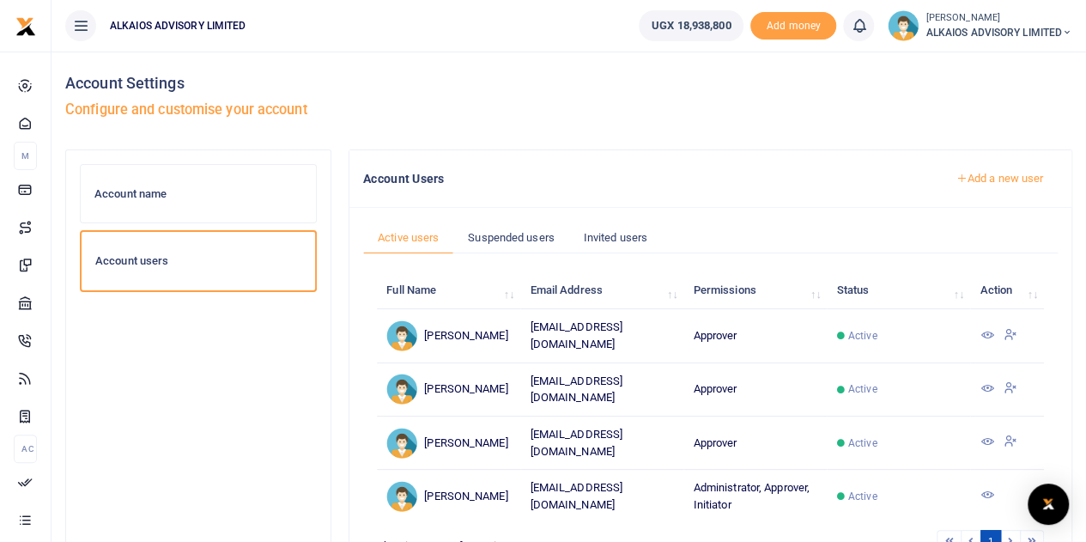
click at [985, 487] on icon at bounding box center [986, 494] width 14 height 14
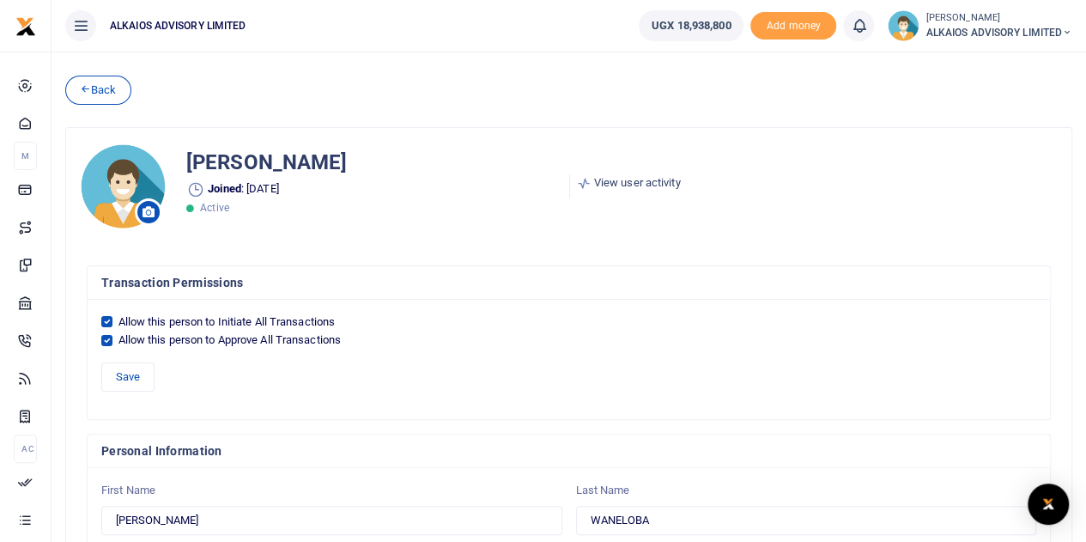
click at [113, 338] on div "Allow this person to Approve All Transactions" at bounding box center [568, 339] width 935 height 17
click at [106, 339] on input "Allow this person to Approve All Transactions" at bounding box center [106, 340] width 11 height 11
checkbox input "false"
click at [129, 377] on button "Save" at bounding box center [127, 376] width 53 height 29
click at [1008, 22] on small "[PERSON_NAME]" at bounding box center [998, 18] width 147 height 15
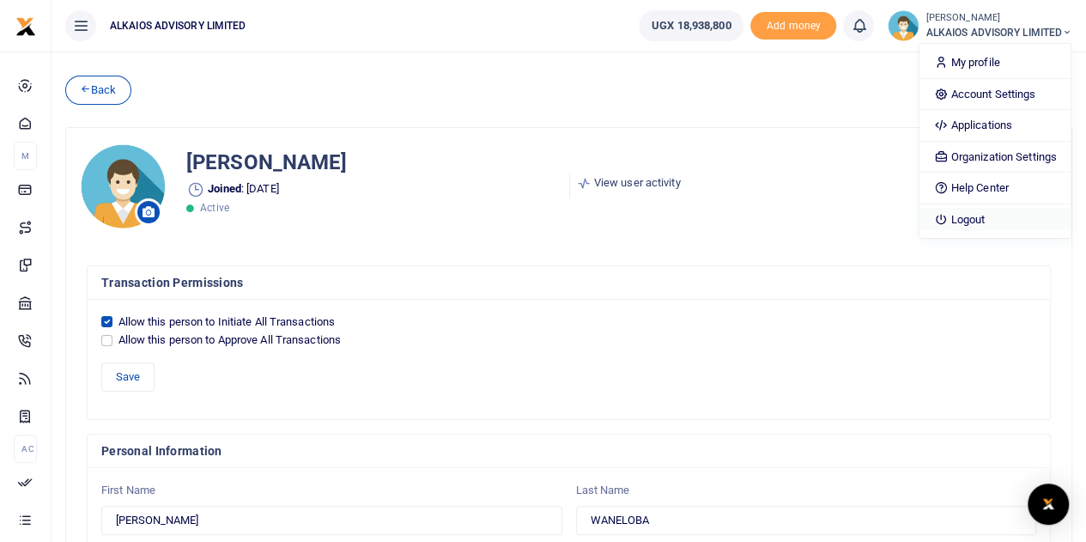
click at [963, 213] on link "Logout" at bounding box center [994, 220] width 150 height 24
